Goal: Task Accomplishment & Management: Manage account settings

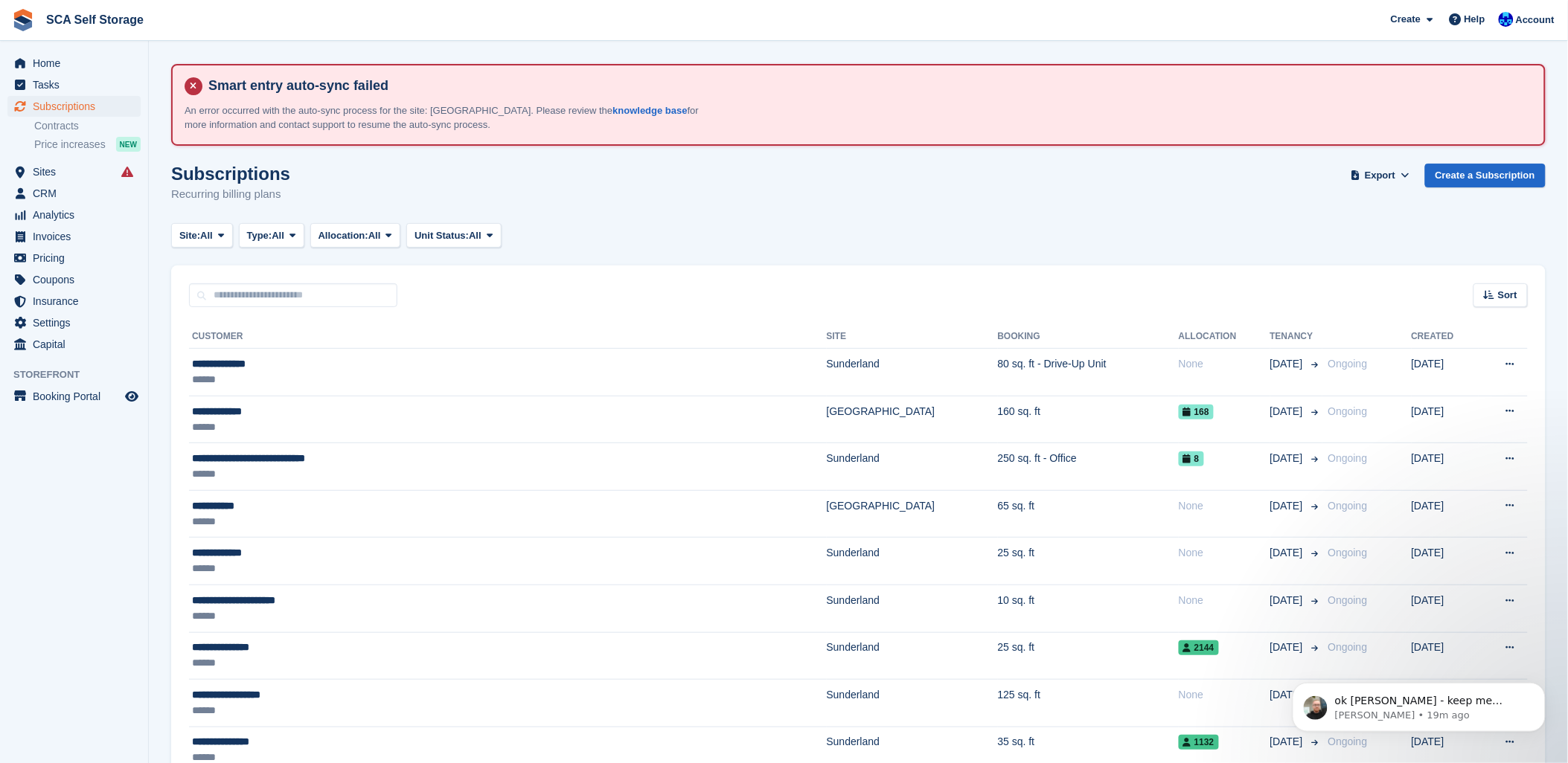
click at [1171, 266] on div "Sort Sort by Customer name Date created Move in date Move out date Created (old…" at bounding box center [859, 287] width 1374 height 43
click at [1454, 725] on div "ok kelly - keep me updated! Tom • 19m ago" at bounding box center [1417, 707] width 253 height 49
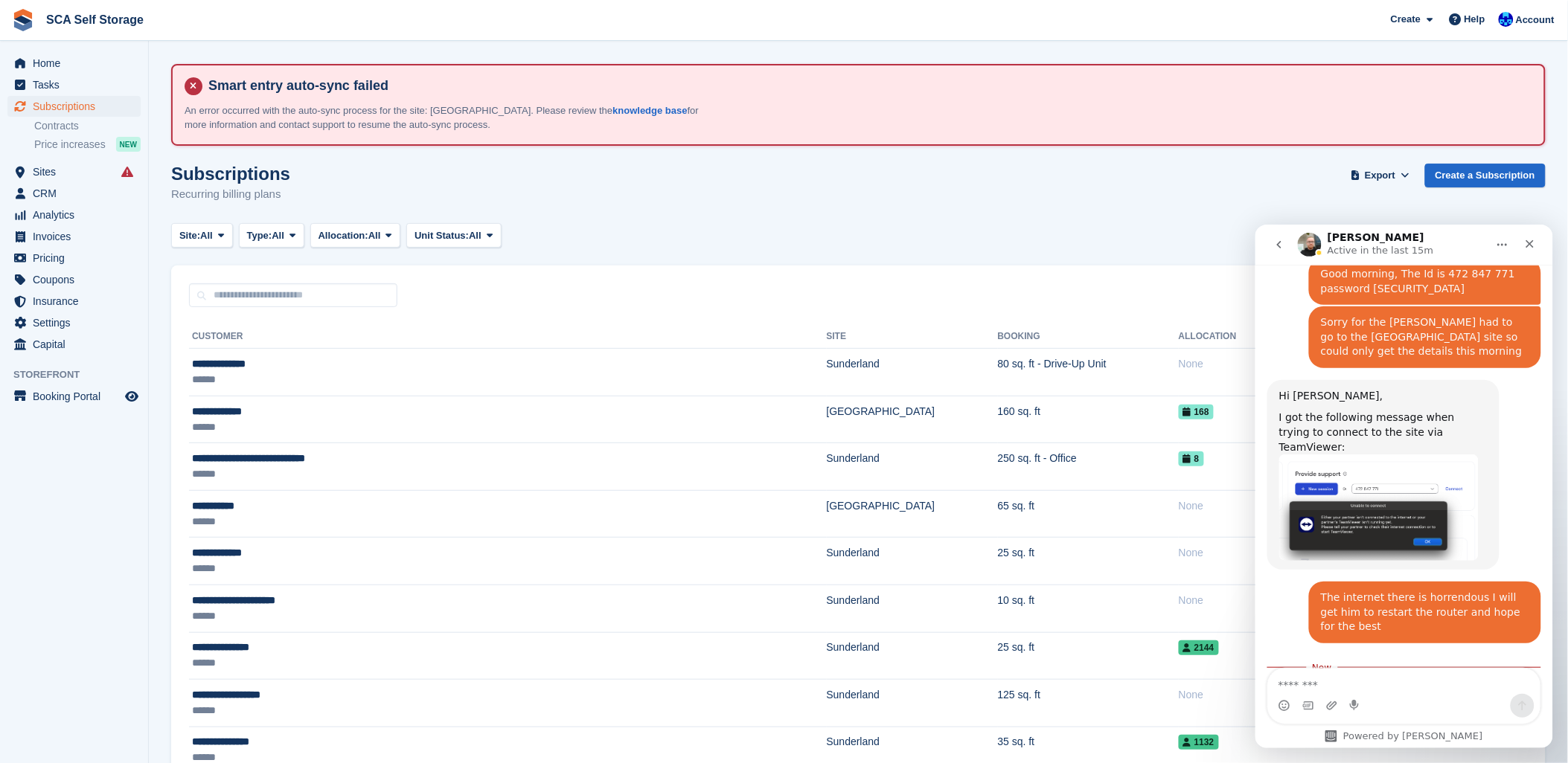
scroll to position [1412, 0]
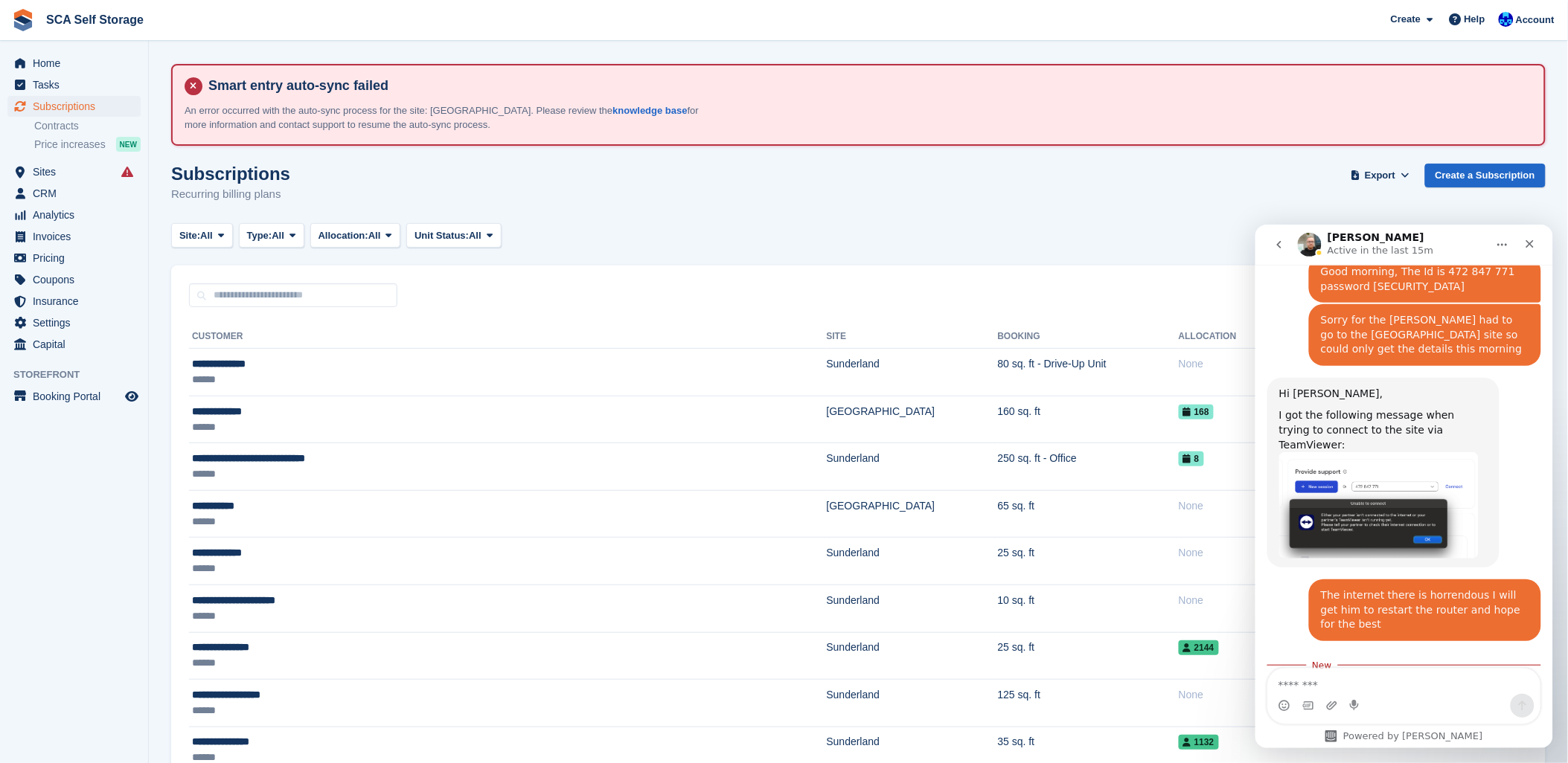
click at [895, 234] on div "Site: All All Sunderland Sheffield Type: All All Upcoming Previous Active Endin…" at bounding box center [859, 236] width 1374 height 25
click at [1318, 684] on textarea "Message…" at bounding box center [1403, 681] width 272 height 25
type textarea "**********"
click at [1530, 714] on button "Send a message…" at bounding box center [1522, 705] width 24 height 24
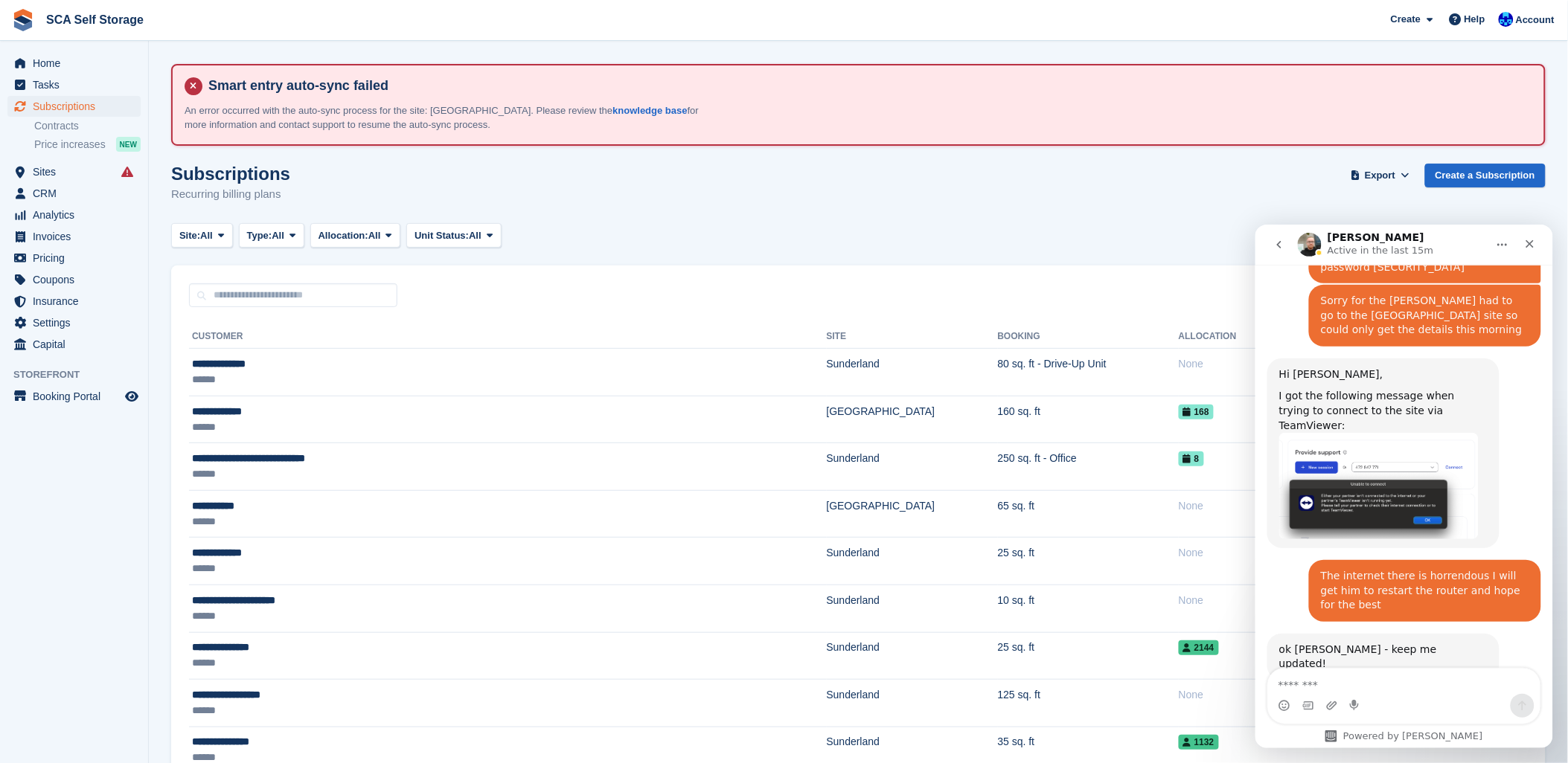
drag, startPoint x: 647, startPoint y: 276, endPoint x: 638, endPoint y: 236, distance: 41.0
click at [647, 275] on div "Sort Sort by Customer name Date created Move in date Move out date Created (old…" at bounding box center [859, 287] width 1374 height 43
click at [755, 228] on div "Site: All All Sunderland Sheffield Type: All All Upcoming Previous Active Endin…" at bounding box center [859, 236] width 1374 height 25
drag, startPoint x: 818, startPoint y: 226, endPoint x: 802, endPoint y: 223, distance: 16.3
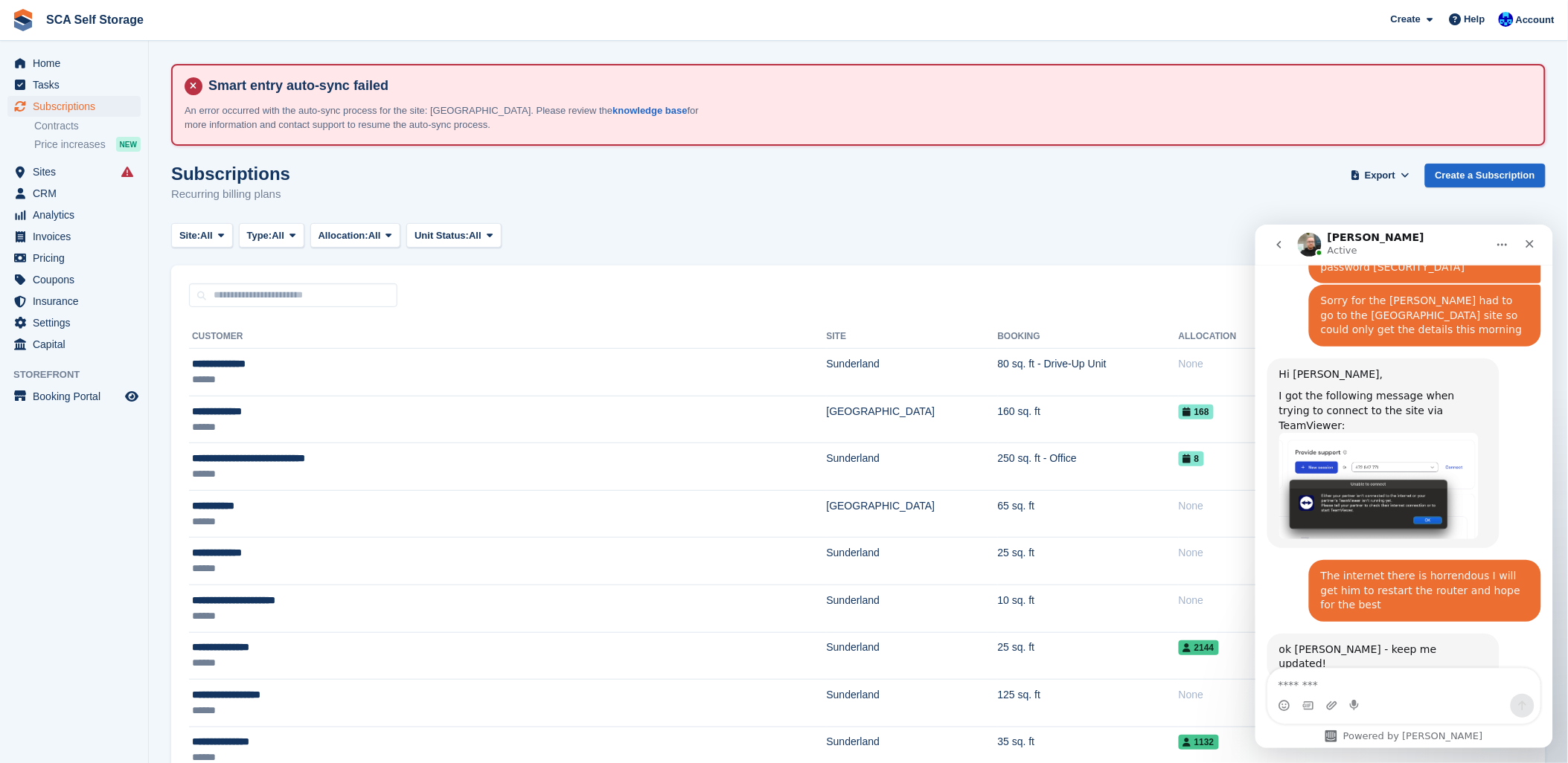
click at [817, 225] on div "Site: All All Sunderland Sheffield Type: All All Upcoming Previous Active Endin…" at bounding box center [859, 236] width 1374 height 25
click at [234, 303] on input "text" at bounding box center [293, 296] width 208 height 25
type input "***"
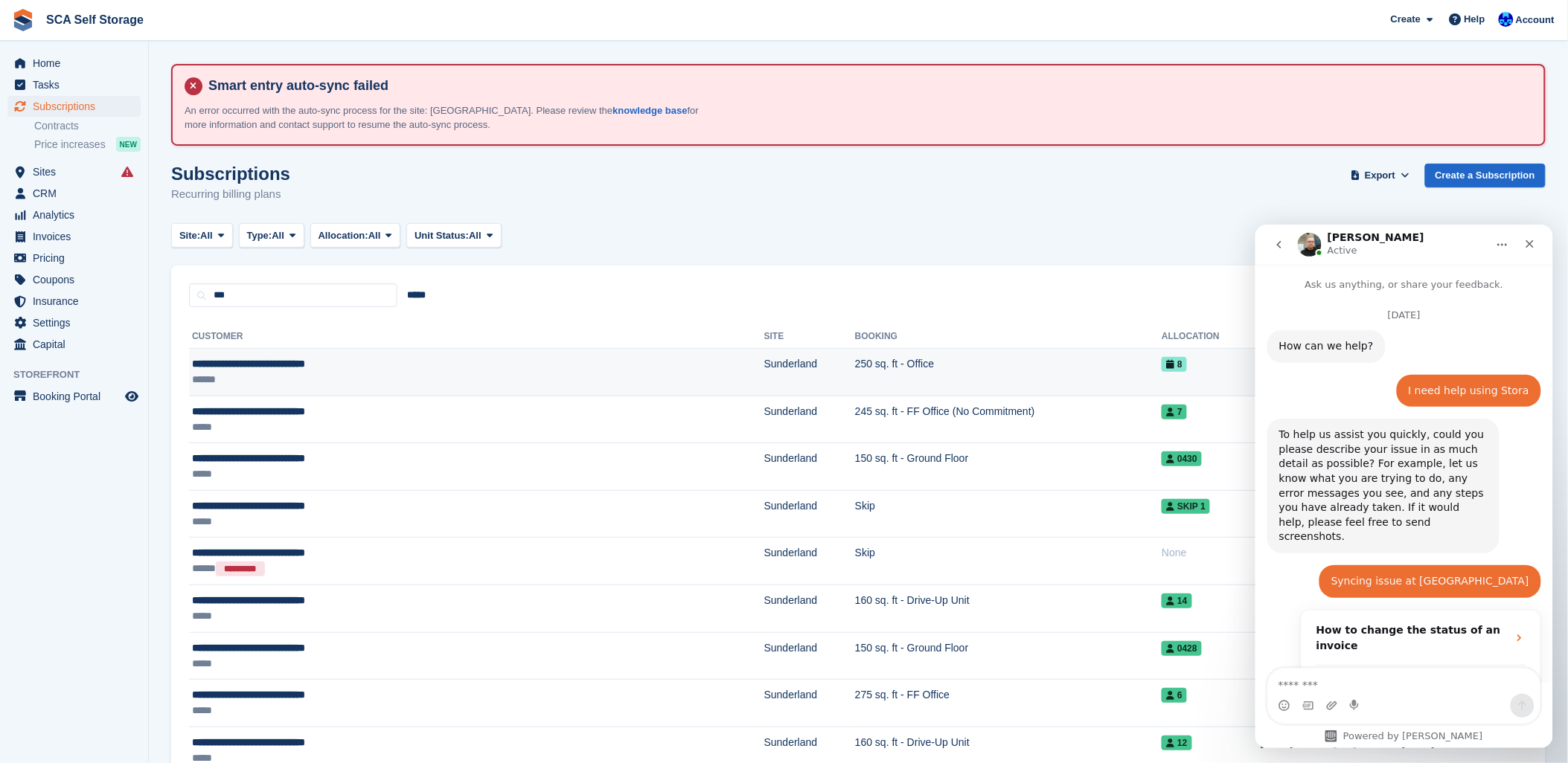
click at [504, 392] on td "**********" at bounding box center [477, 372] width 575 height 47
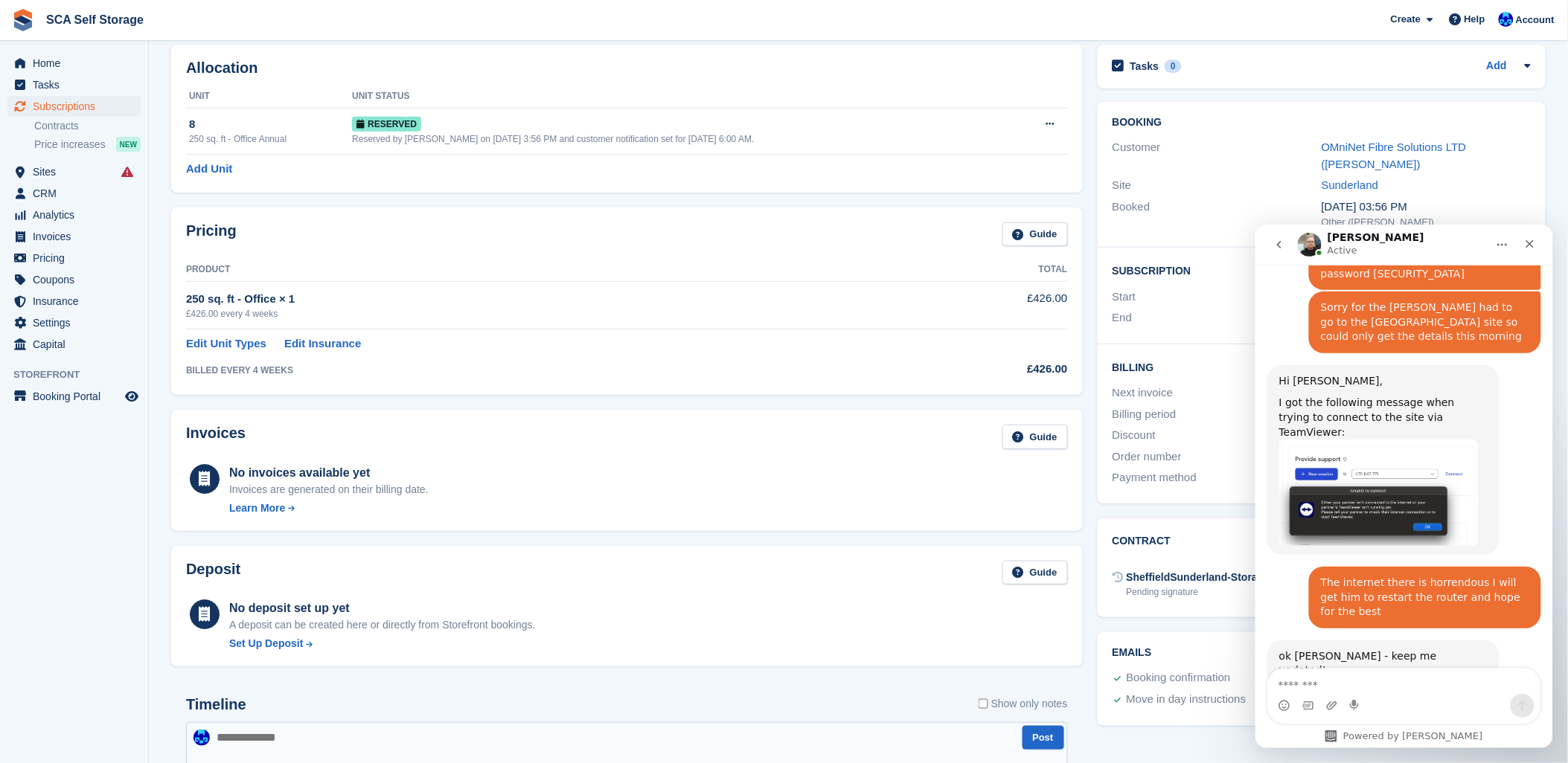
scroll to position [1431, 0]
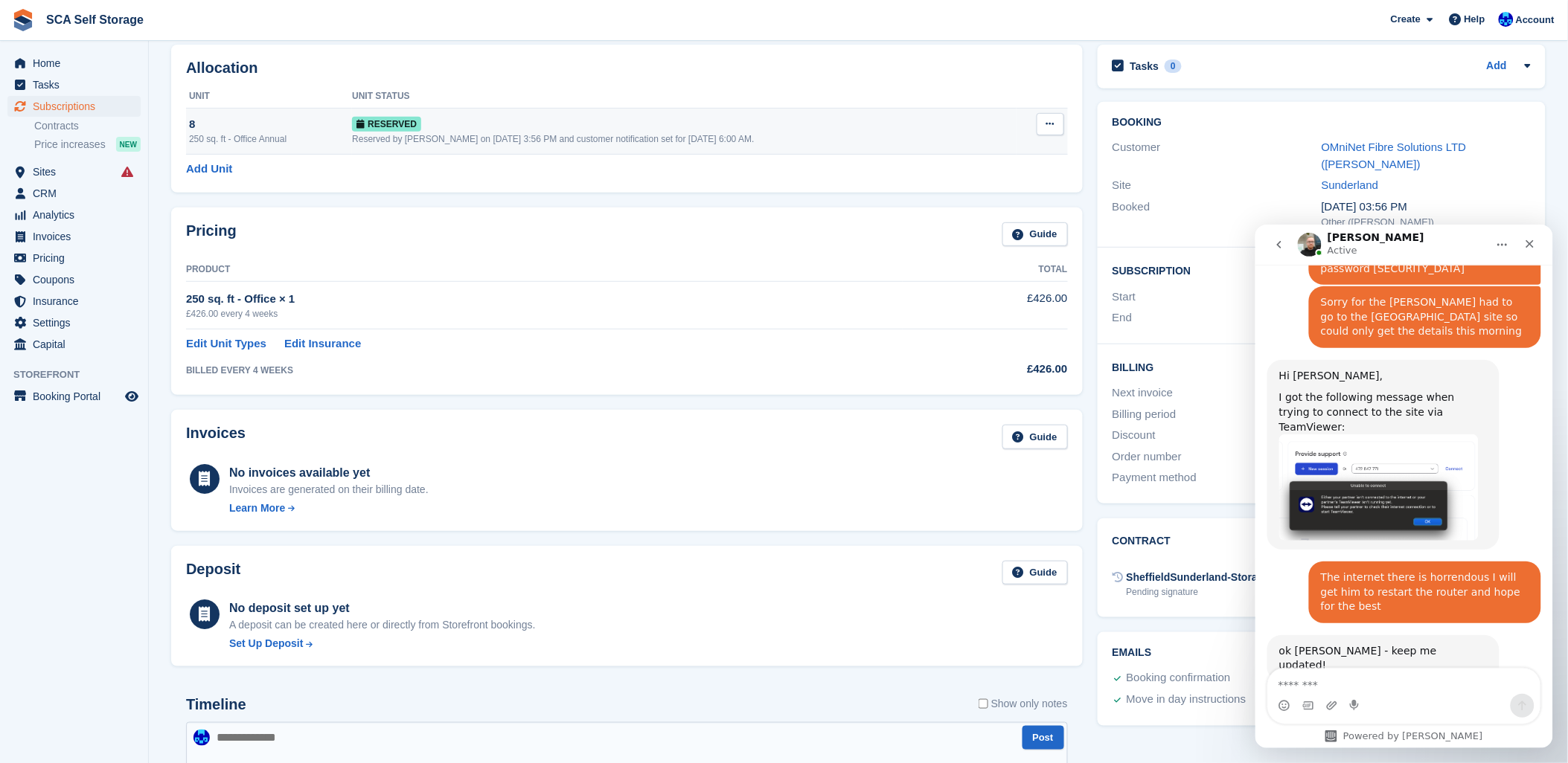
click at [361, 149] on td "Reserved Reserved by Kelly Neesham on 1st Sep, 3:56 PM and customer notificatio…" at bounding box center [684, 132] width 664 height 46
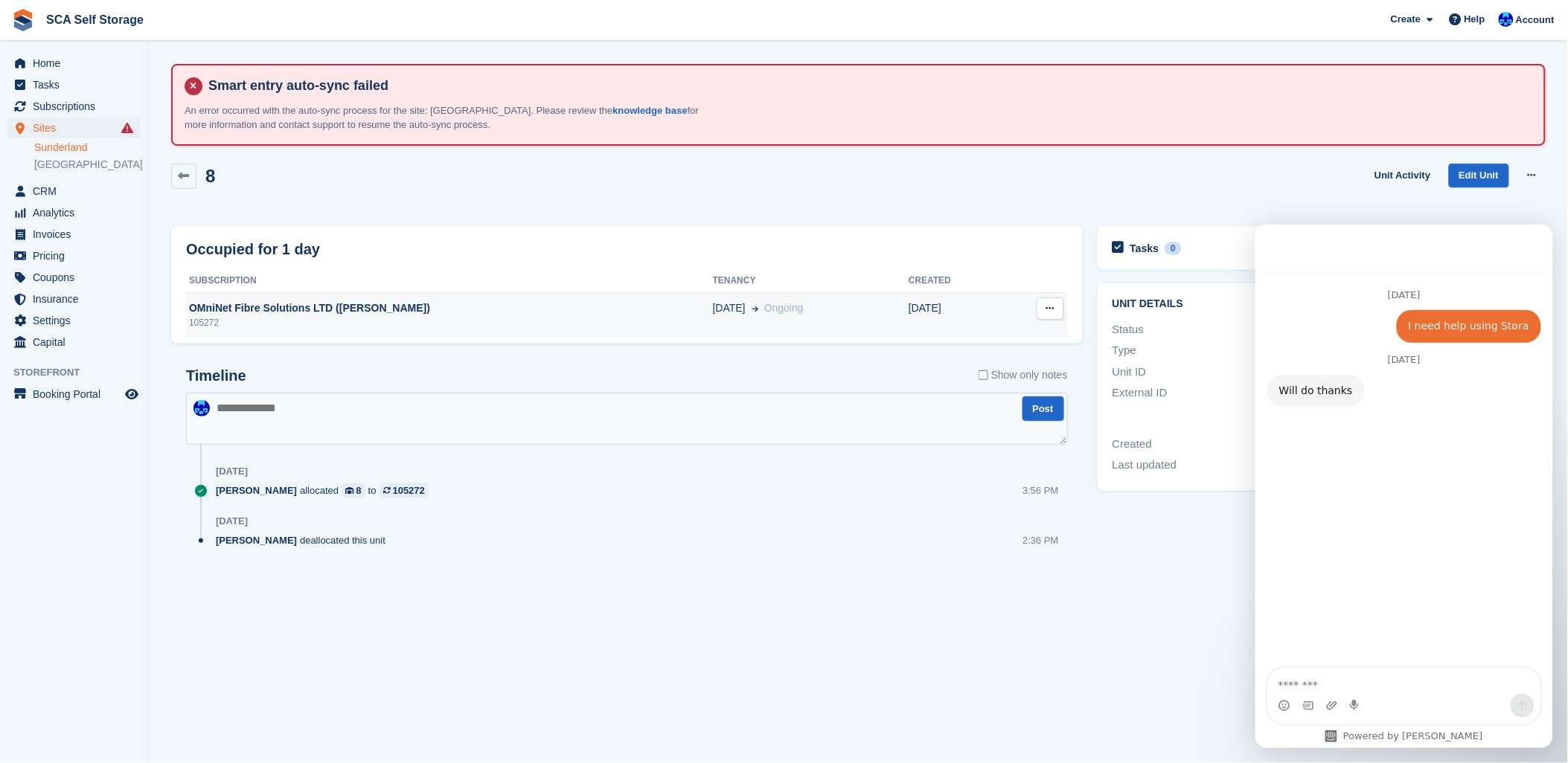
click at [683, 306] on div "OMniNet Fibre Solutions LTD (Ross Nicholson)" at bounding box center [449, 309] width 527 height 16
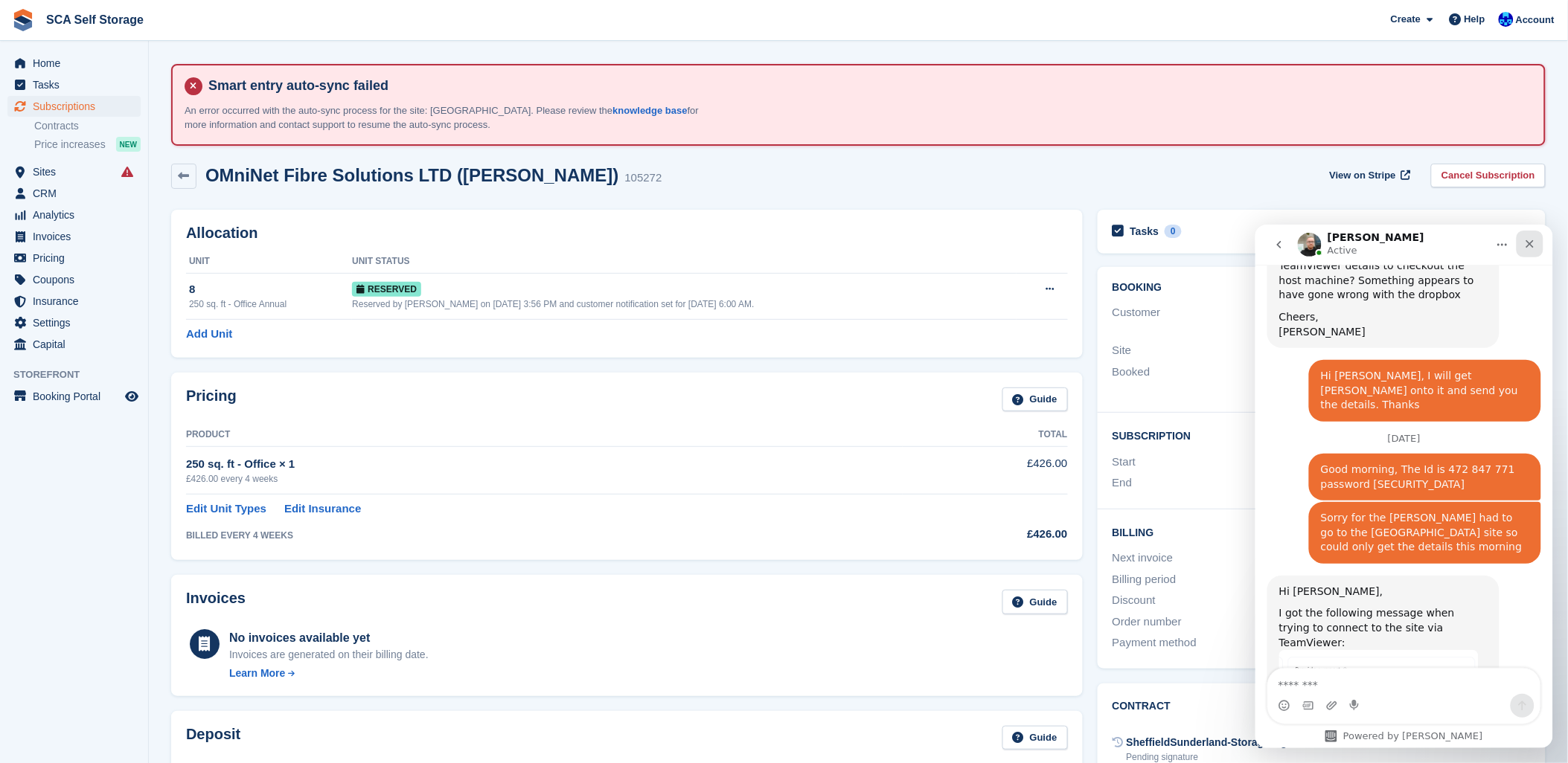
scroll to position [1431, 0]
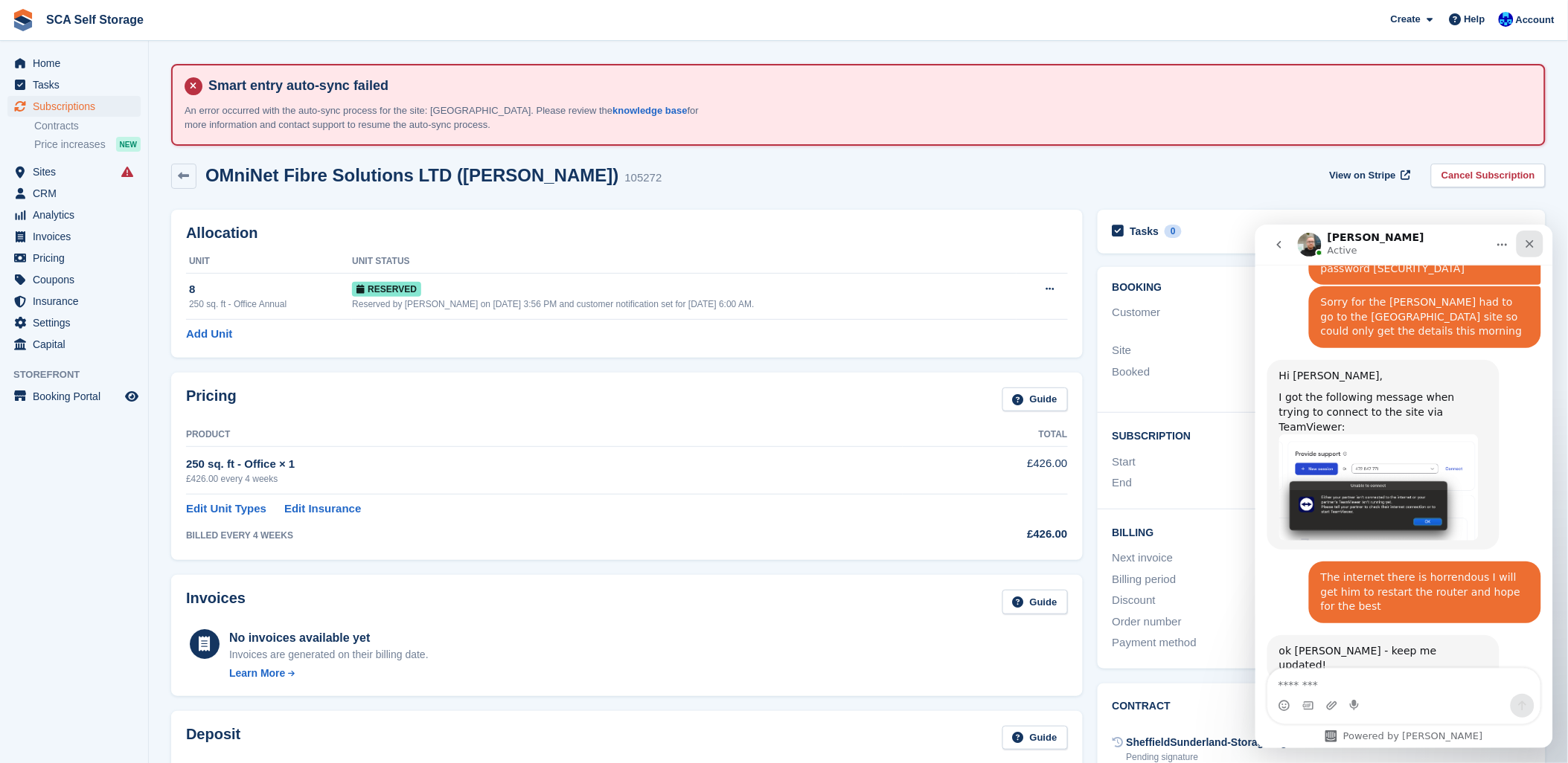
click at [1533, 240] on icon "Close" at bounding box center [1529, 243] width 12 height 12
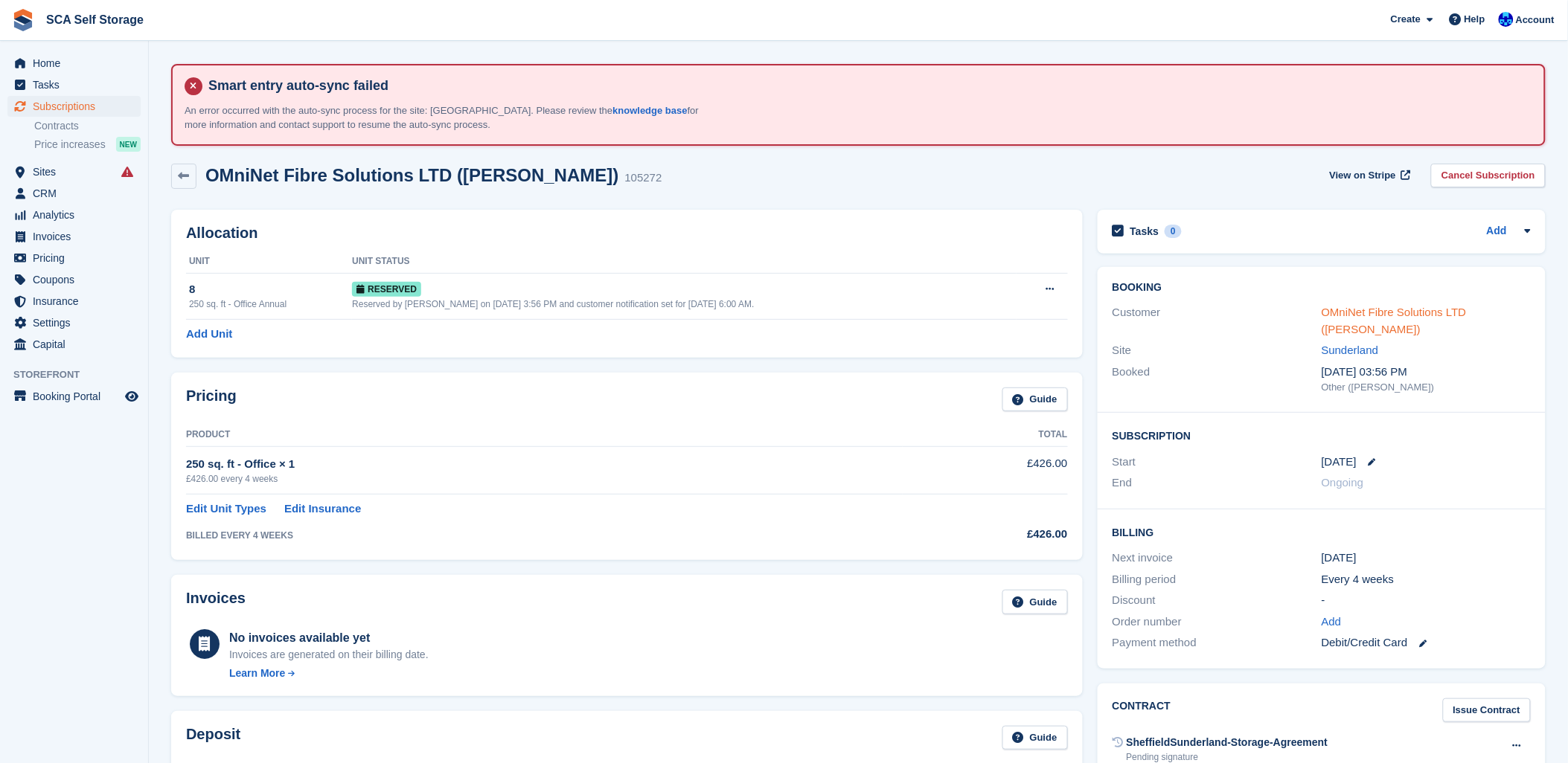
click at [1340, 332] on link "OMniNet Fibre Solutions LTD ([PERSON_NAME])" at bounding box center [1394, 320] width 145 height 29
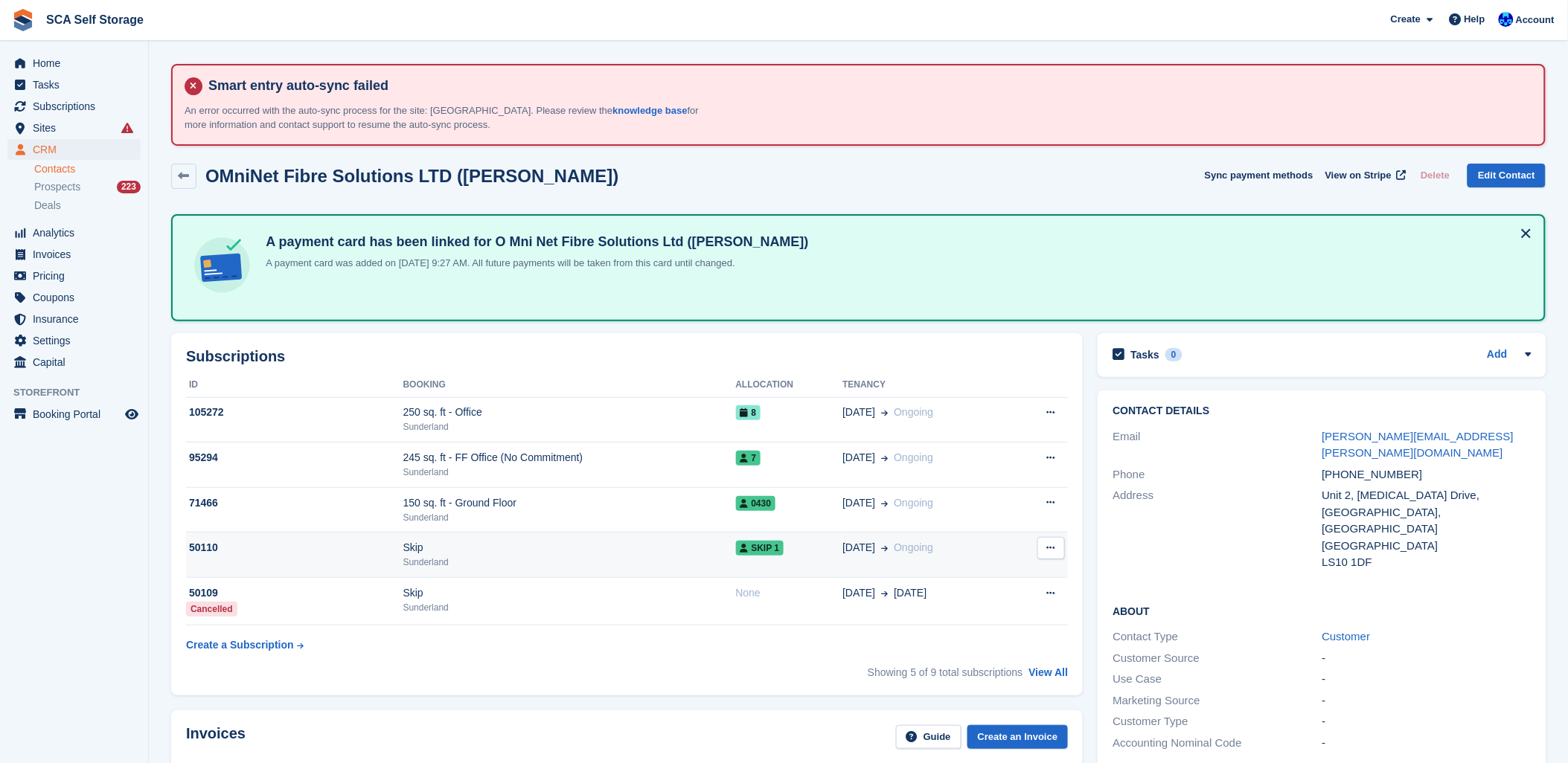
click at [878, 554] on td "15 Aug Ongoing" at bounding box center [926, 555] width 168 height 46
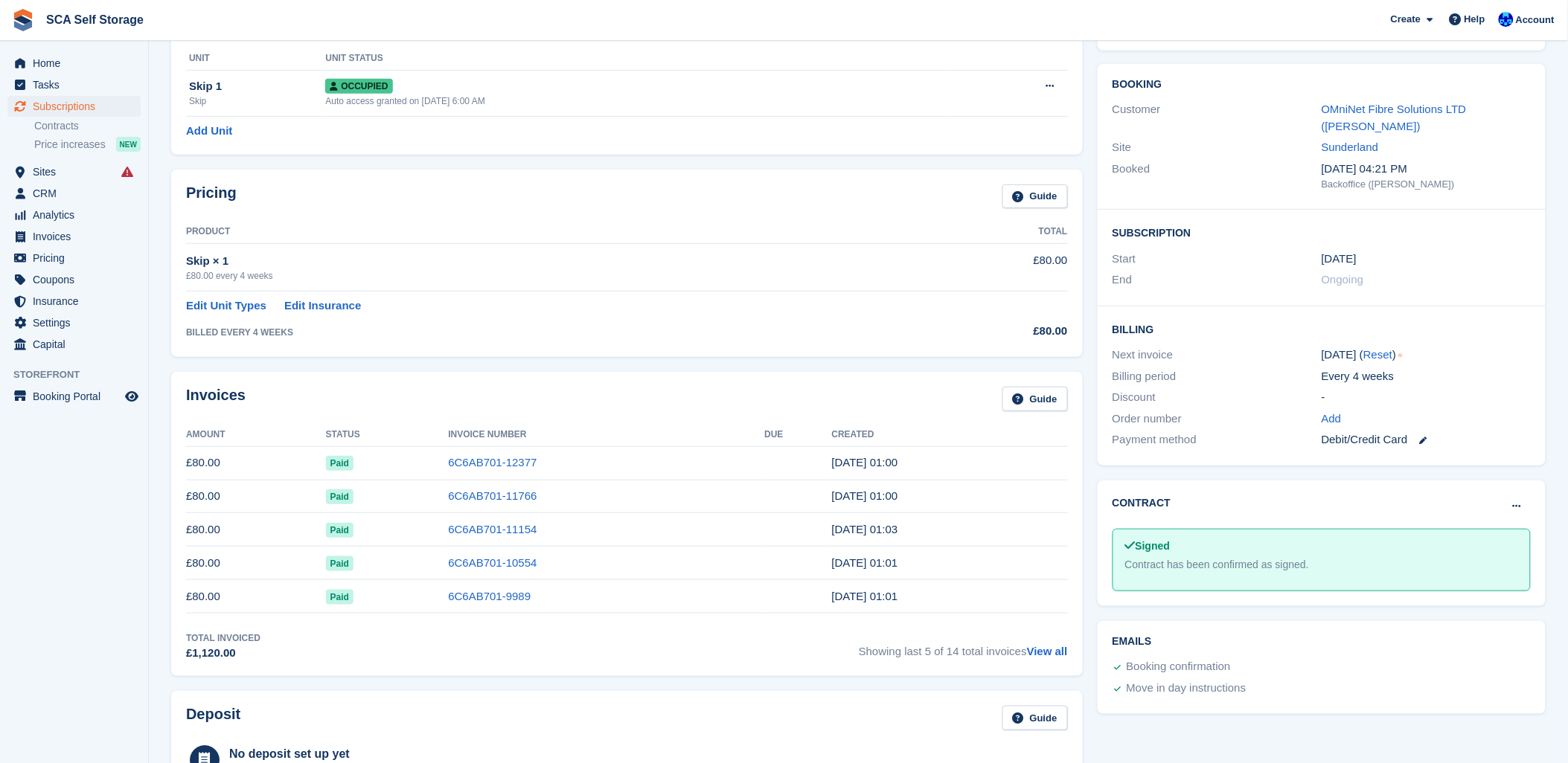
scroll to position [83, 0]
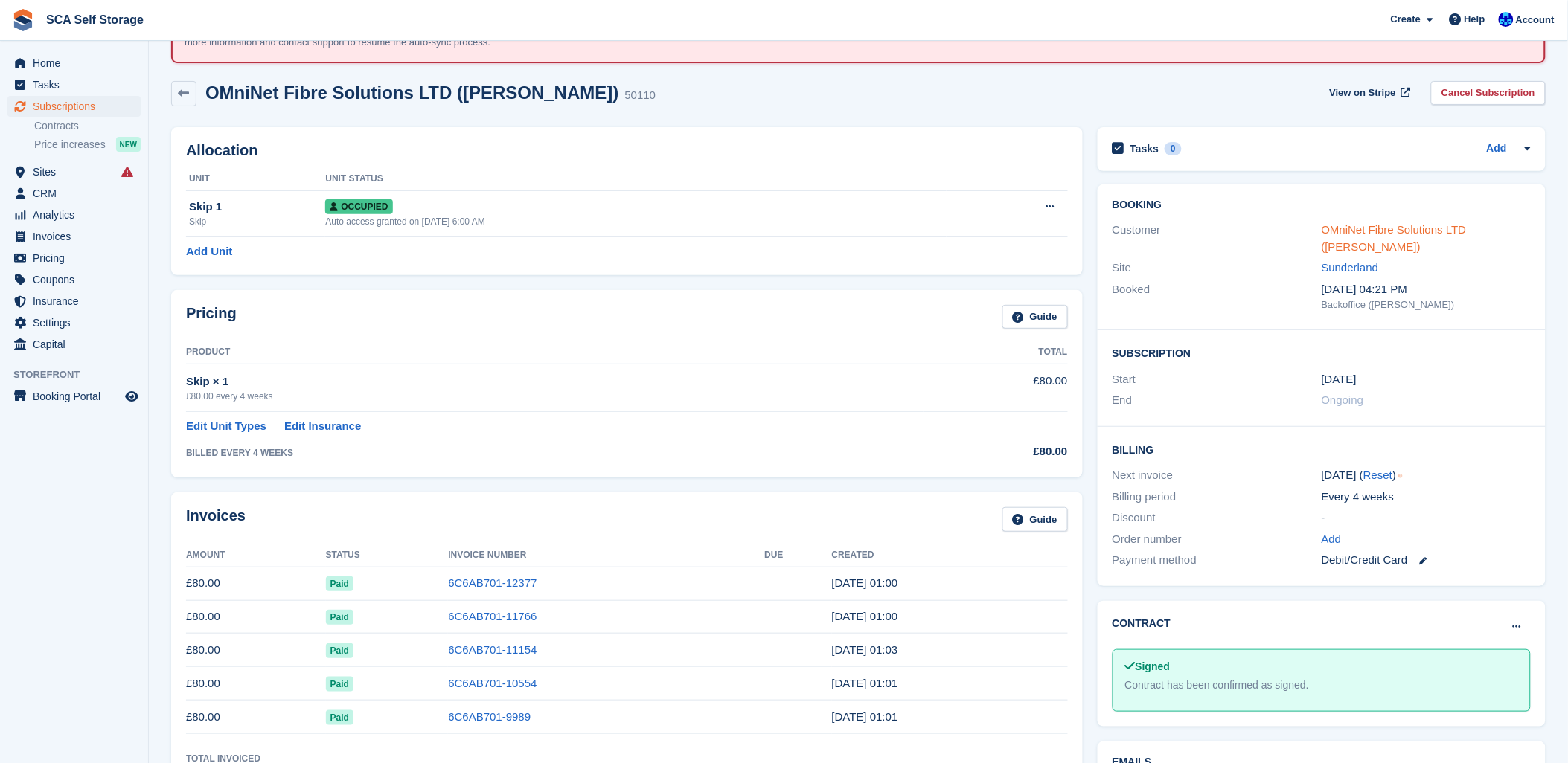
click at [1372, 239] on link "OMniNet Fibre Solutions LTD ([PERSON_NAME])" at bounding box center [1394, 237] width 145 height 29
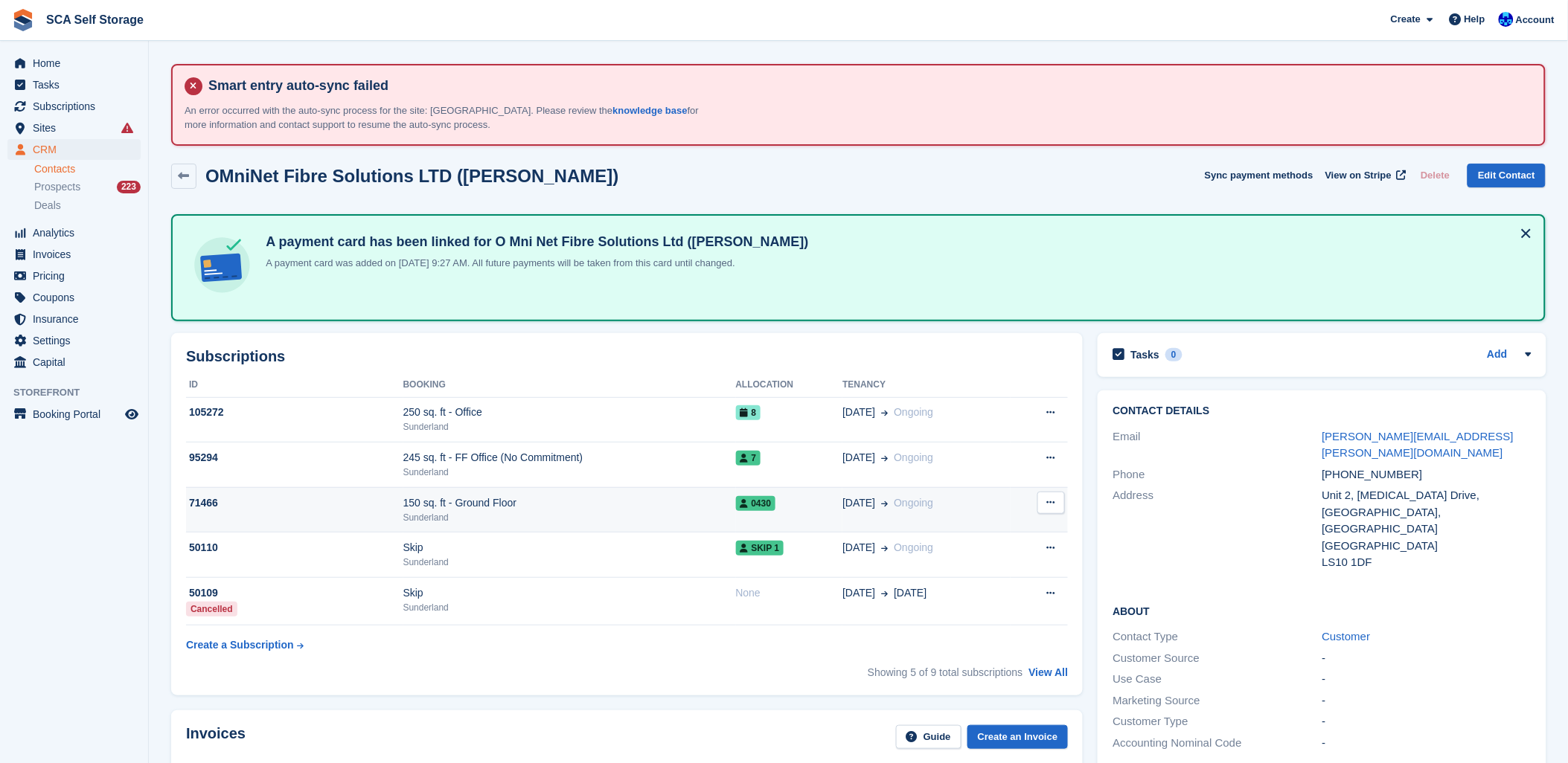
click at [761, 501] on span "0430" at bounding box center [756, 503] width 40 height 15
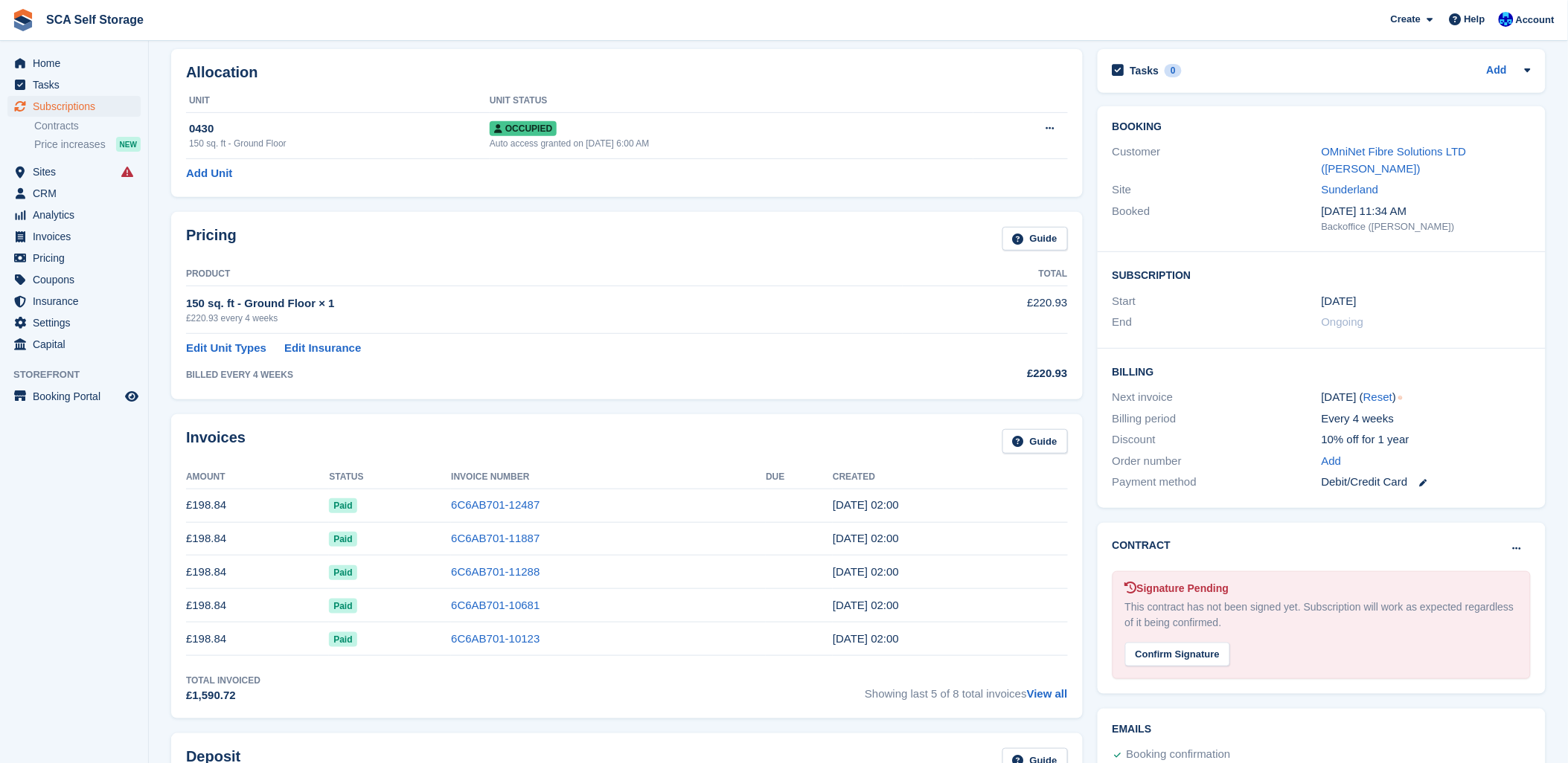
scroll to position [165, 0]
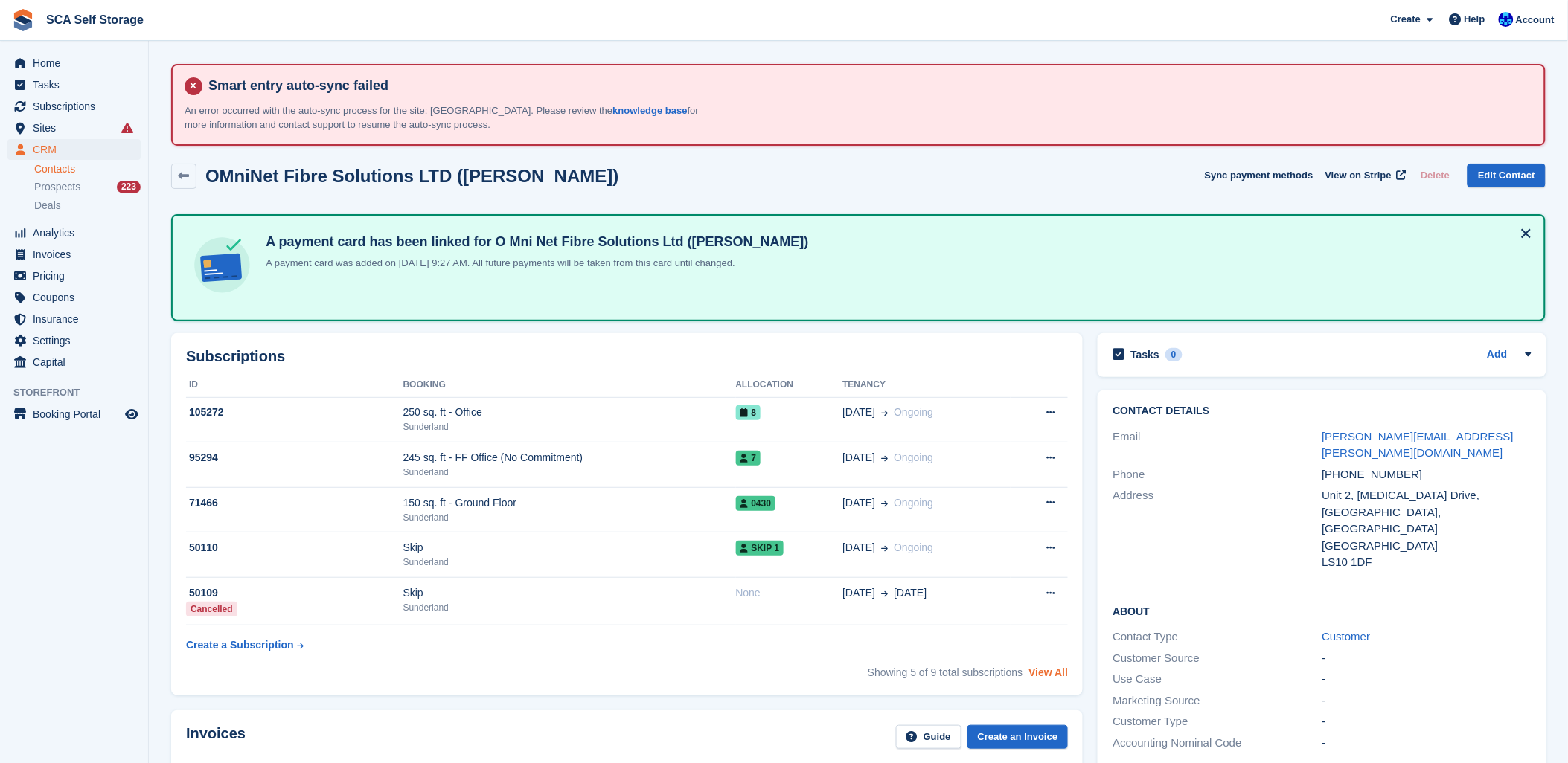
click at [1055, 668] on link "View All" at bounding box center [1049, 672] width 39 height 12
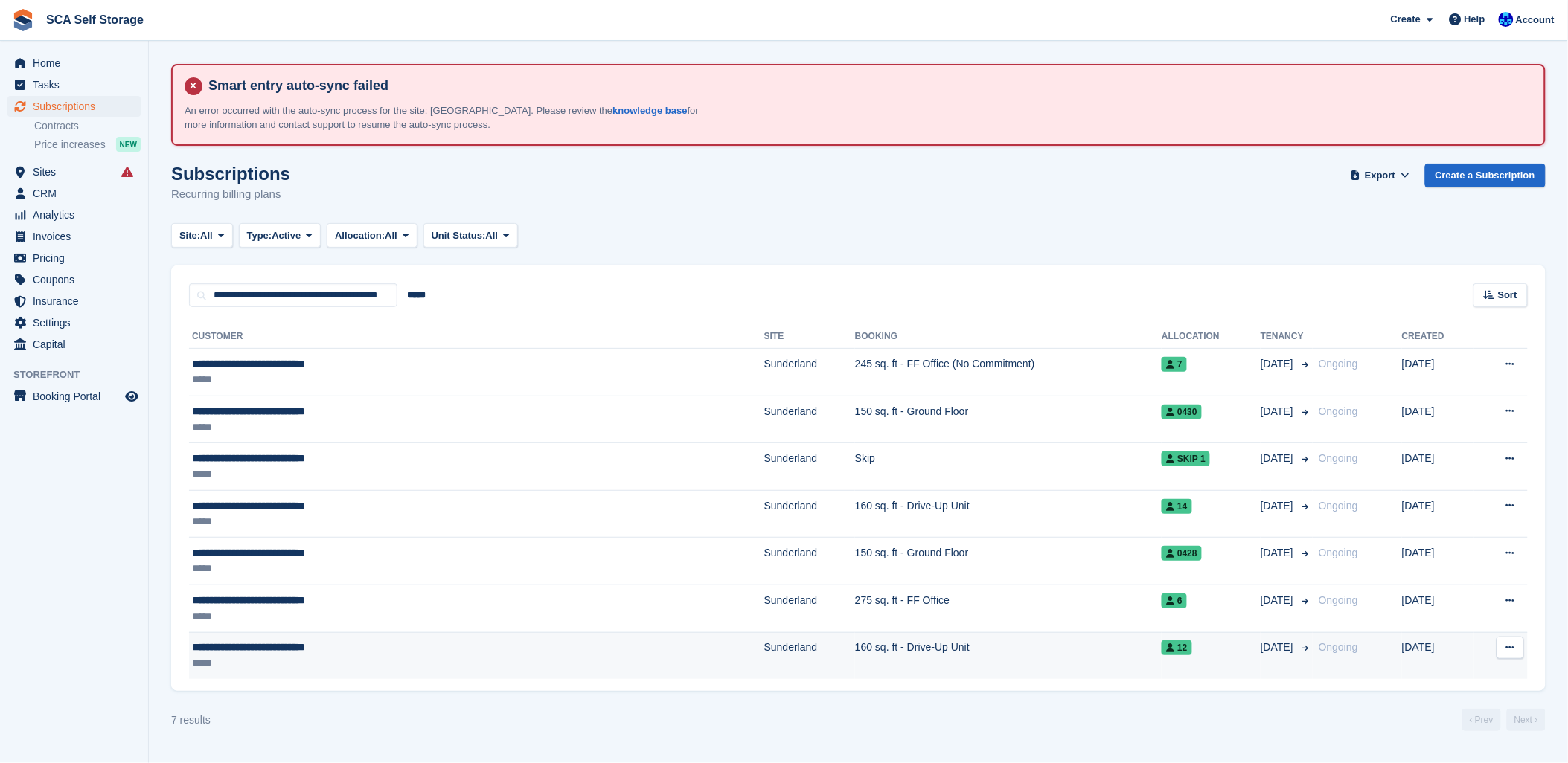
click at [764, 645] on td "Sunderland" at bounding box center [809, 656] width 91 height 47
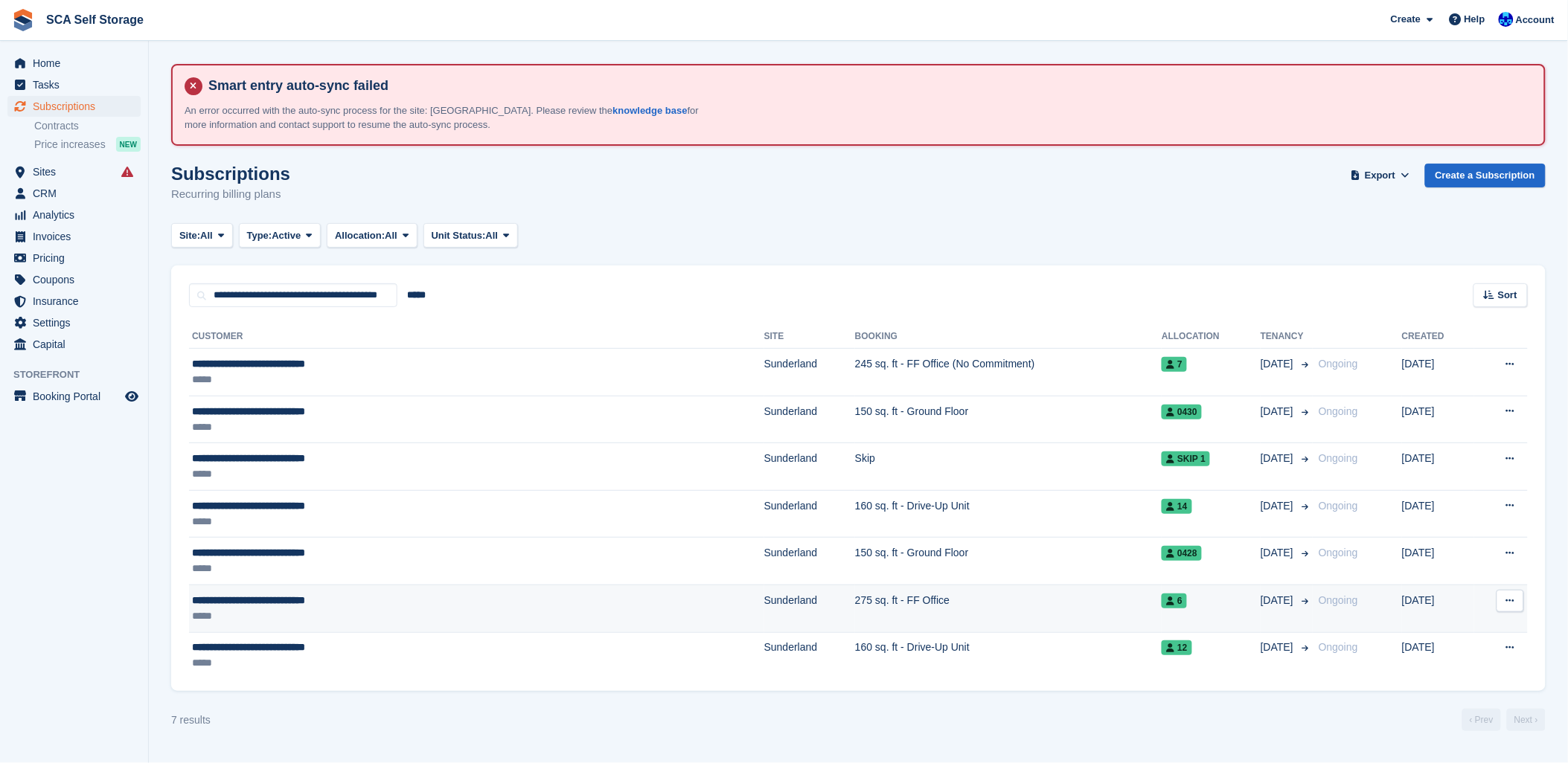
click at [764, 598] on td "Sunderland" at bounding box center [809, 609] width 91 height 47
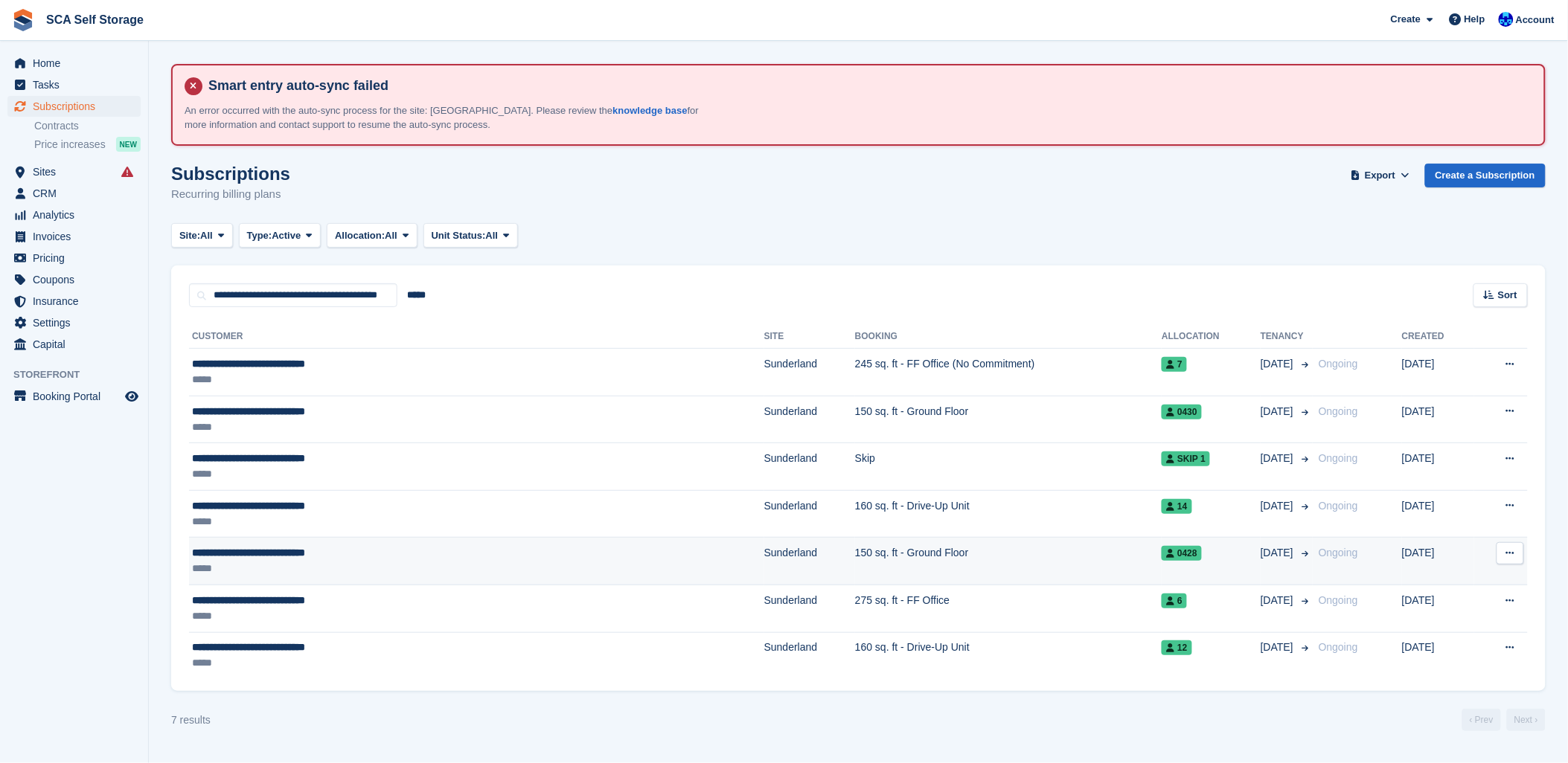
click at [506, 551] on div "**********" at bounding box center [359, 553] width 334 height 16
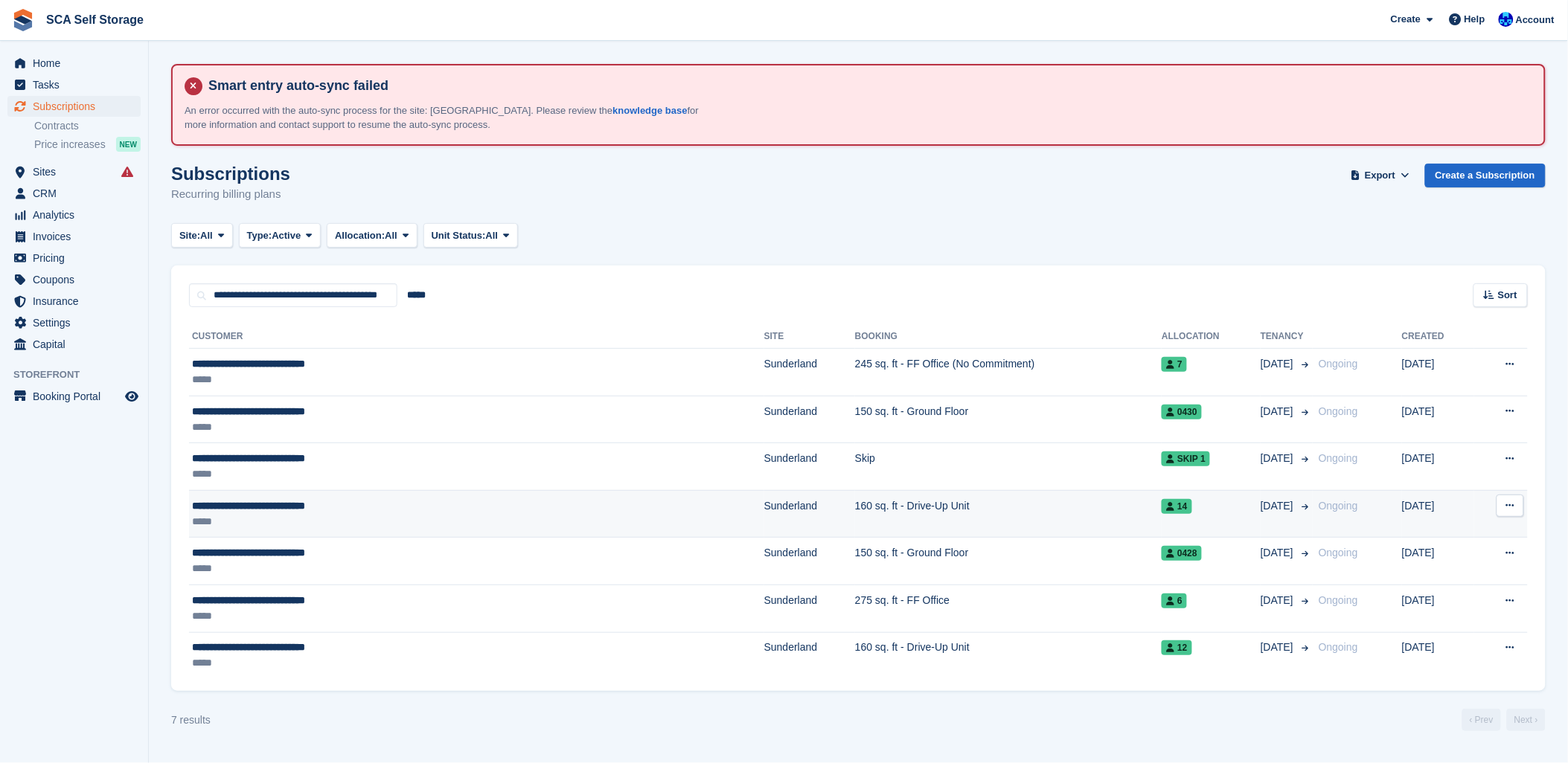
click at [764, 521] on td "Sunderland" at bounding box center [809, 513] width 91 height 47
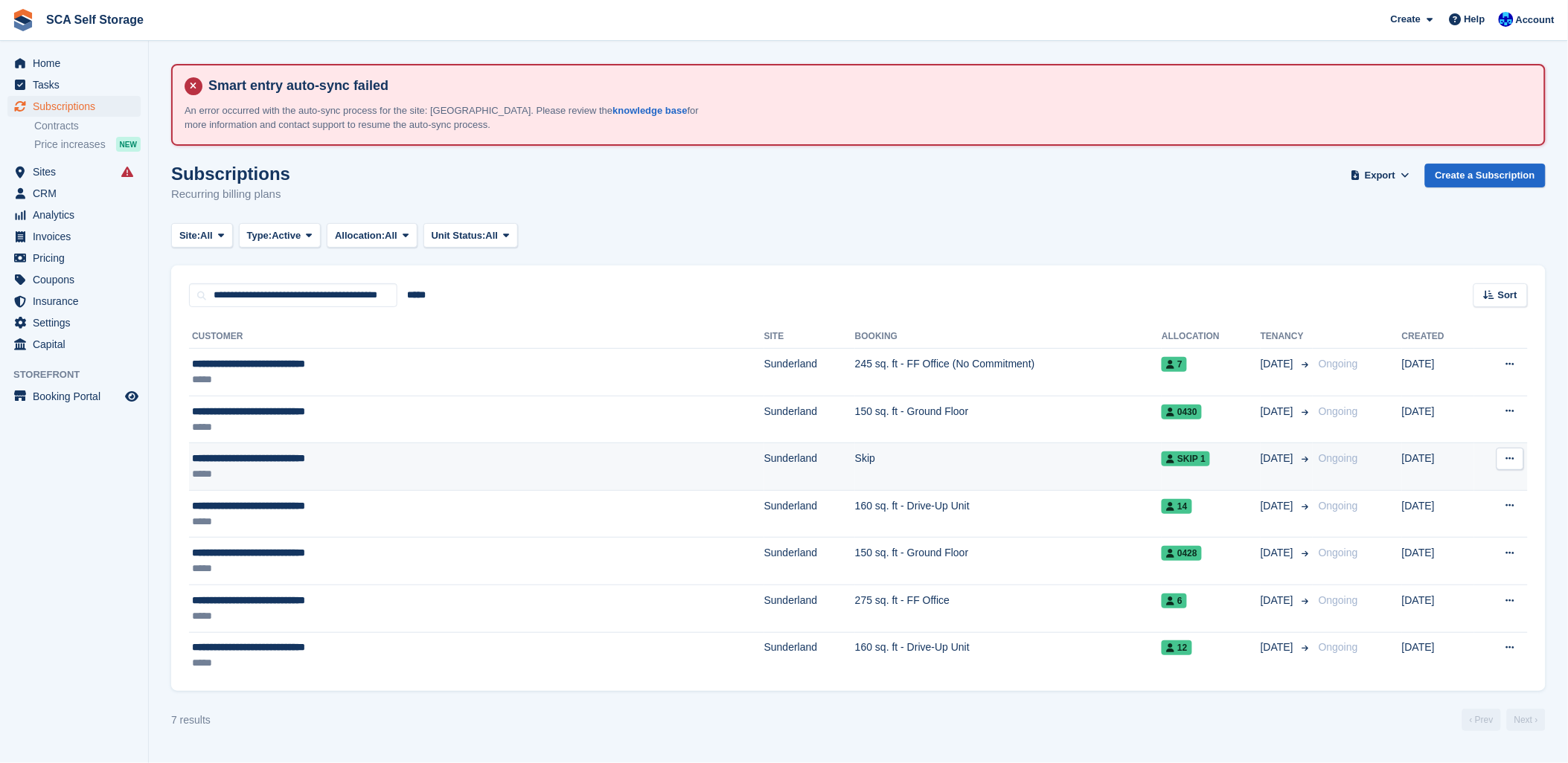
click at [404, 451] on div "**********" at bounding box center [359, 459] width 334 height 16
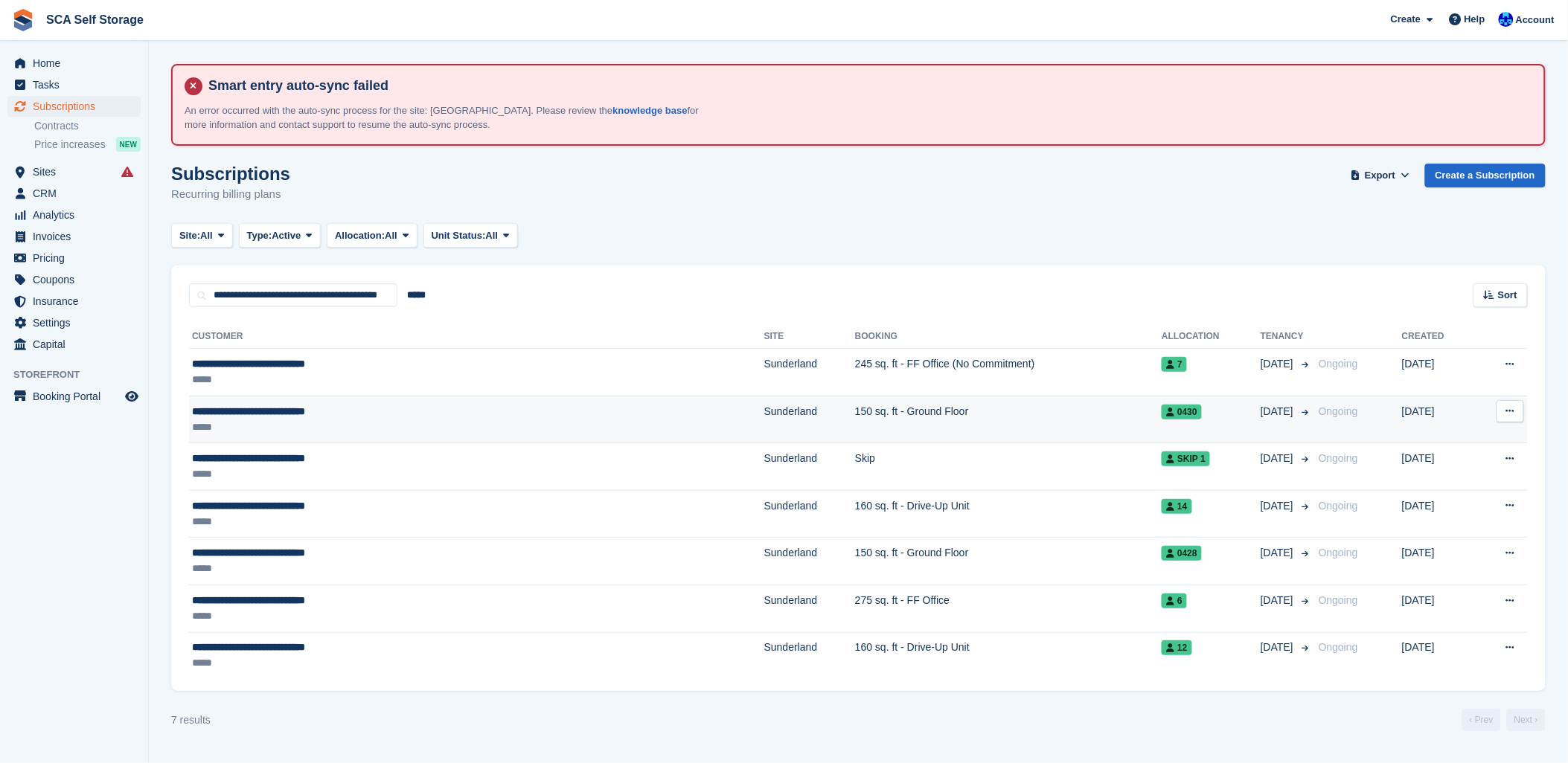
click at [245, 419] on div "*****" at bounding box center [359, 427] width 334 height 16
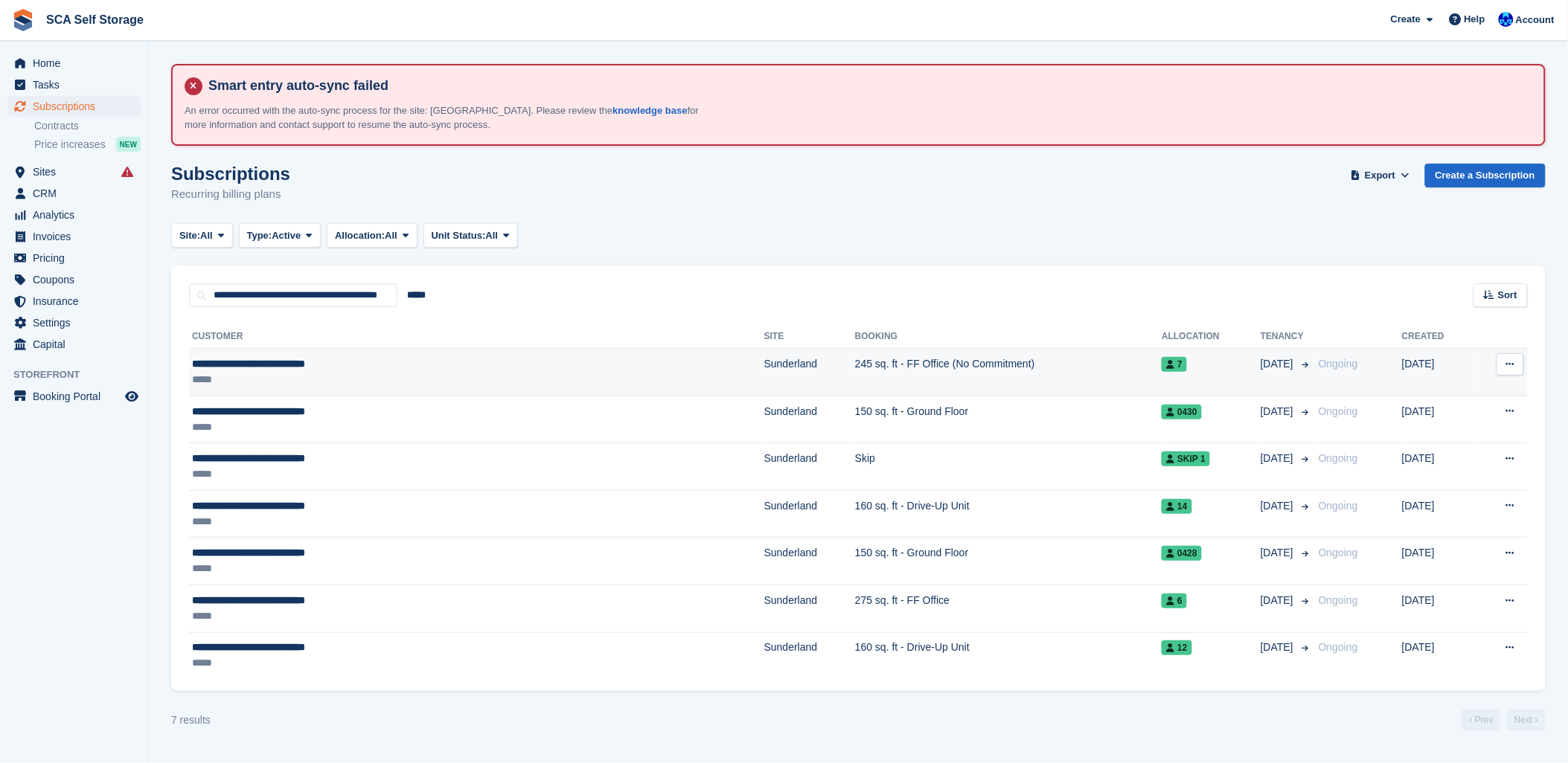
click at [855, 363] on td "245 sq. ft - FF Office (No Commitment)" at bounding box center [1008, 372] width 307 height 47
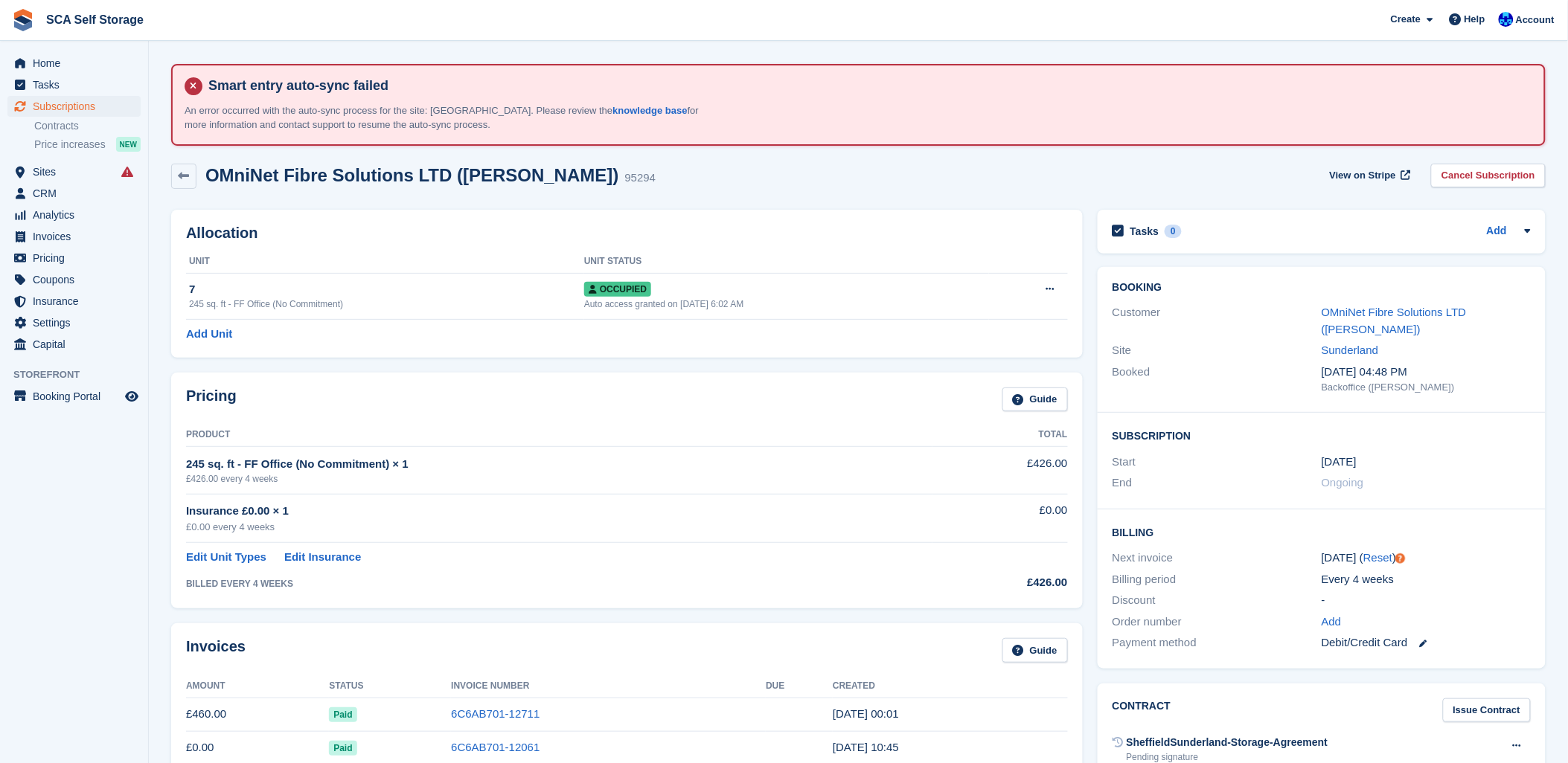
click at [748, 168] on div "OMniNet Fibre Solutions LTD ([PERSON_NAME]) 95294 View on Stripe Cancel Subscri…" at bounding box center [859, 176] width 1374 height 25
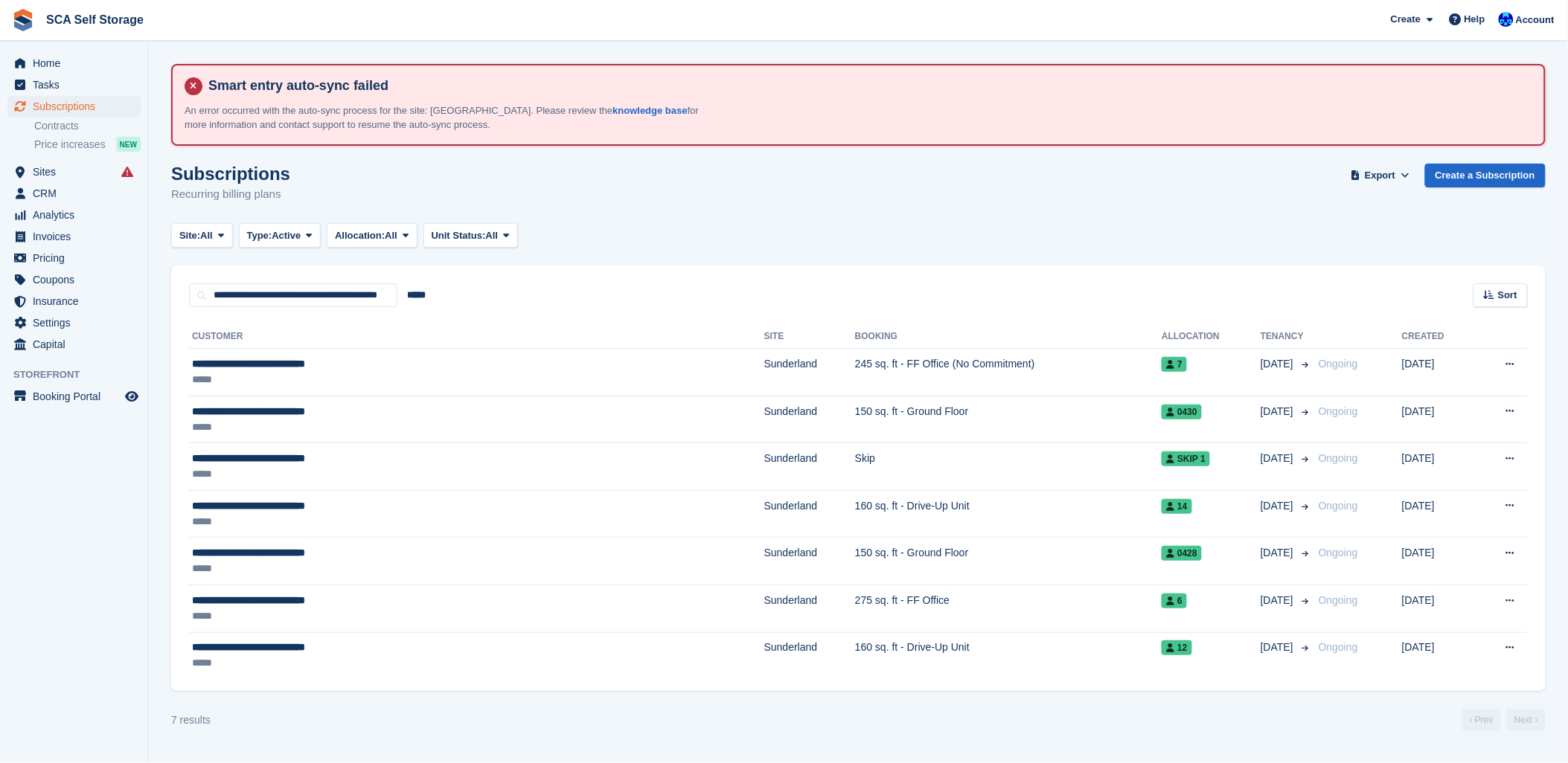
click at [836, 240] on div "Site: All All Sunderland Sheffield Type: Active All Upcoming Previous Active En…" at bounding box center [859, 236] width 1374 height 25
click at [1064, 223] on div "Site: All All Sunderland Sheffield Type: Active All Upcoming Previous Active En…" at bounding box center [859, 236] width 1374 height 25
drag, startPoint x: 987, startPoint y: 209, endPoint x: 638, endPoint y: 4, distance: 404.8
click at [965, 196] on div "Subscriptions Recurring billing plans Export Export Subscriptions Export a CSV …" at bounding box center [859, 192] width 1374 height 57
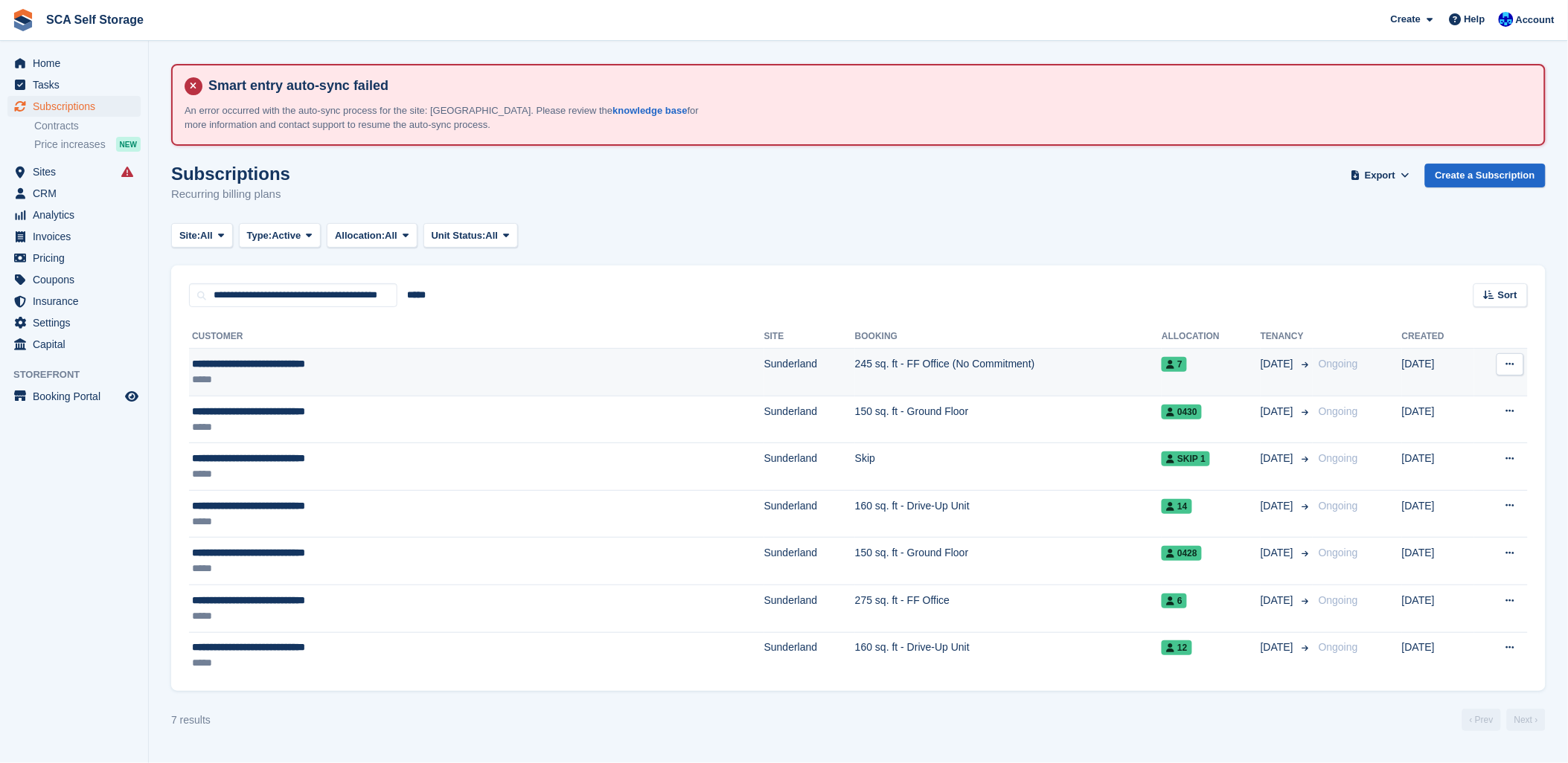
click at [855, 374] on td "245 sq. ft - FF Office (No Commitment)" at bounding box center [1008, 372] width 307 height 47
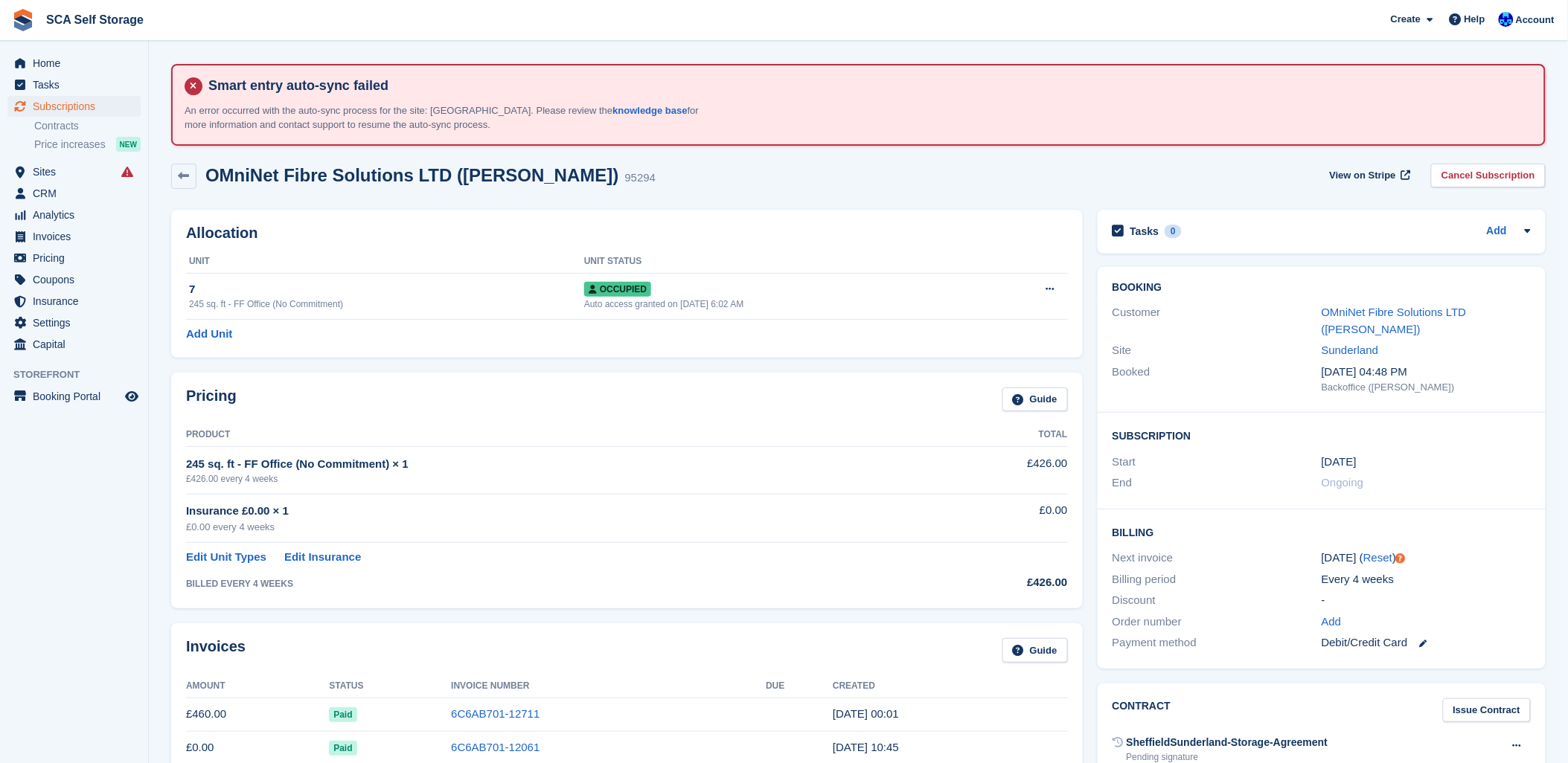
click at [929, 190] on div "OMniNet Fibre Solutions LTD ([PERSON_NAME]) 95294 View on Stripe Cancel Subscri…" at bounding box center [858, 179] width 1390 height 46
click at [929, 190] on div "OMniNet Fibre Solutions LTD (Ross Nicholson) 95294 View on Stripe Cancel Subscr…" at bounding box center [858, 179] width 1390 height 46
click at [801, 157] on div "OMniNet Fibre Solutions LTD (Ross Nicholson) 95294 View on Stripe Cancel Subscr…" at bounding box center [858, 179] width 1390 height 46
click at [34, 102] on span "Subscriptions" at bounding box center [78, 106] width 89 height 21
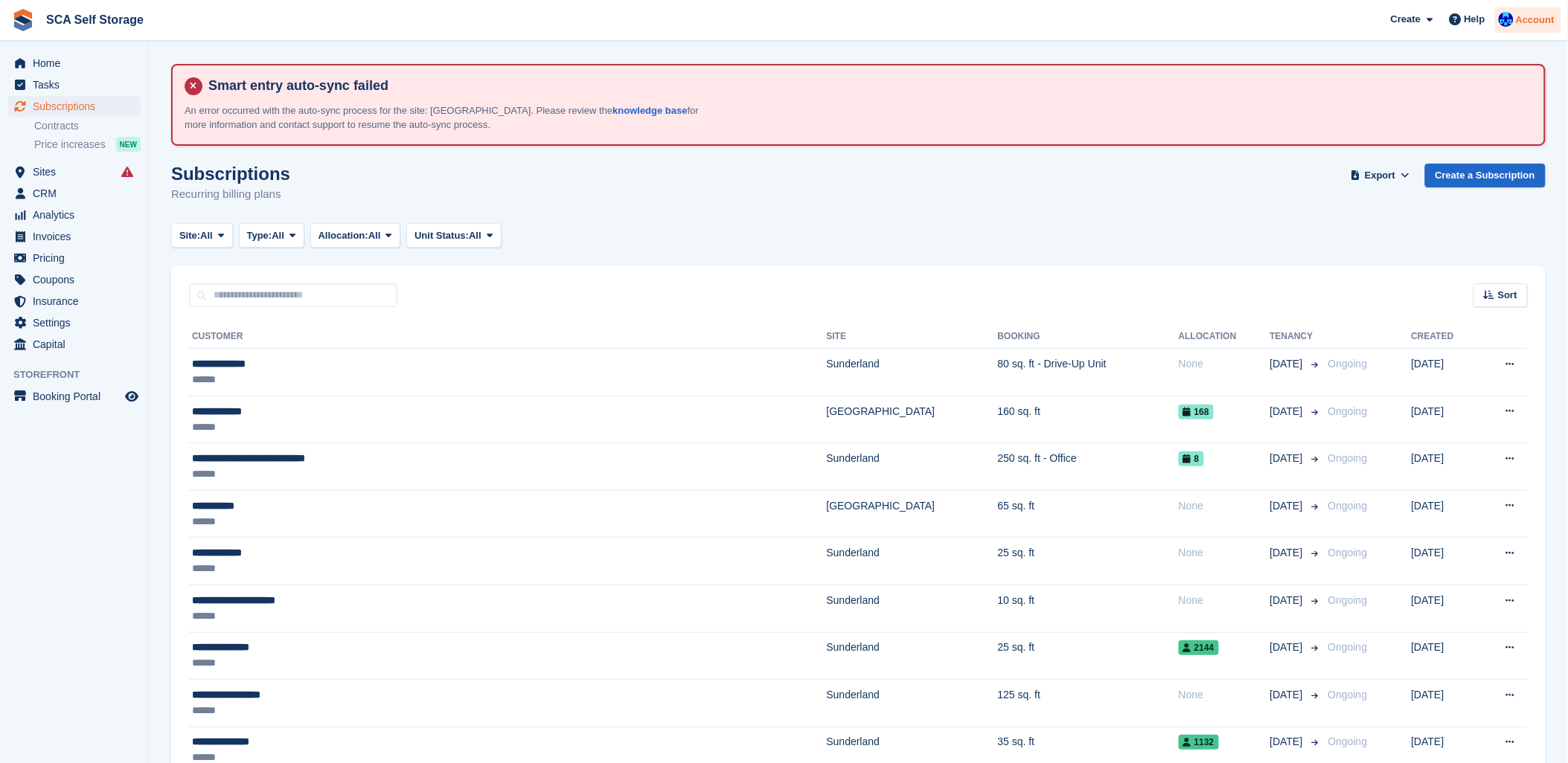
click at [1533, 21] on span "Account" at bounding box center [1534, 20] width 38 height 15
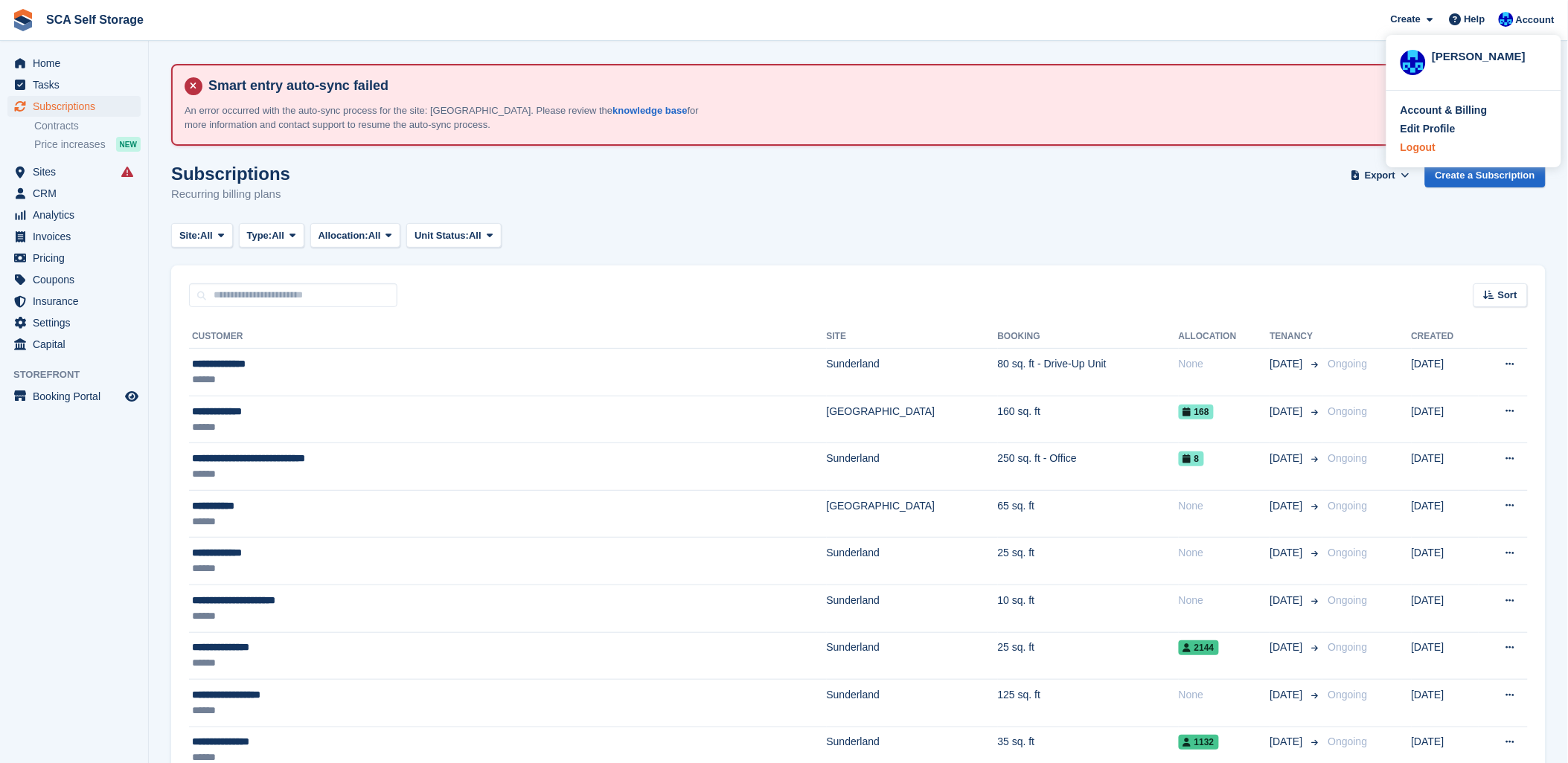
click at [1437, 145] on div "Logout" at bounding box center [1473, 148] width 146 height 16
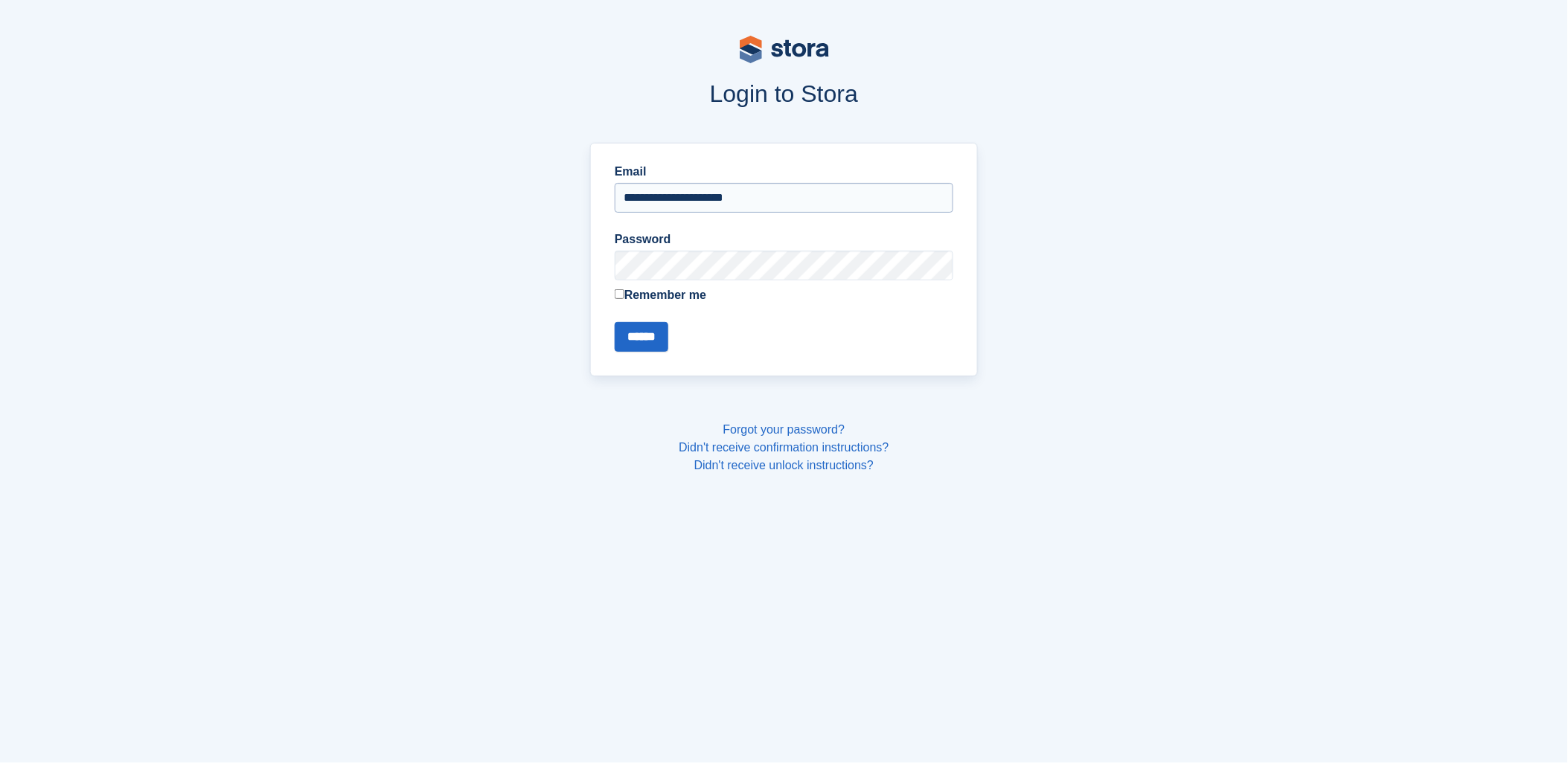
click at [723, 189] on input "**********" at bounding box center [784, 197] width 338 height 29
type input "**********"
click at [647, 336] on input "******" at bounding box center [642, 336] width 54 height 29
